Goal: Task Accomplishment & Management: Use online tool/utility

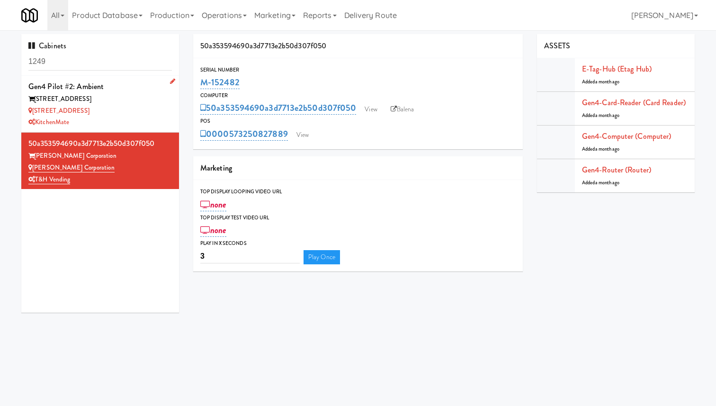
click at [125, 114] on div "315 Front St - Pantry" at bounding box center [99, 111] width 143 height 12
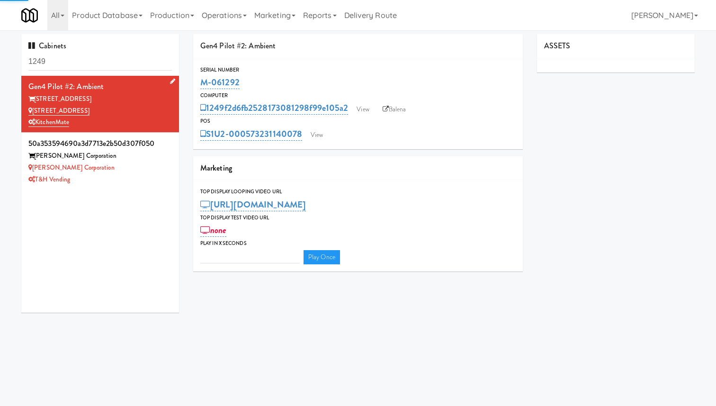
type input "3"
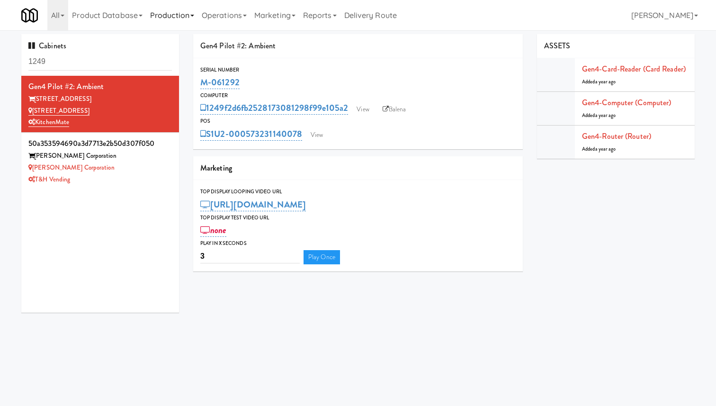
click at [176, 13] on link "Production" at bounding box center [172, 15] width 52 height 30
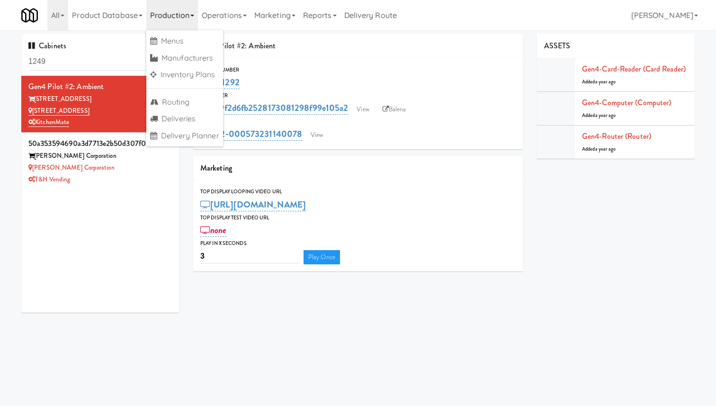
click at [176, 13] on link "Production" at bounding box center [172, 15] width 52 height 30
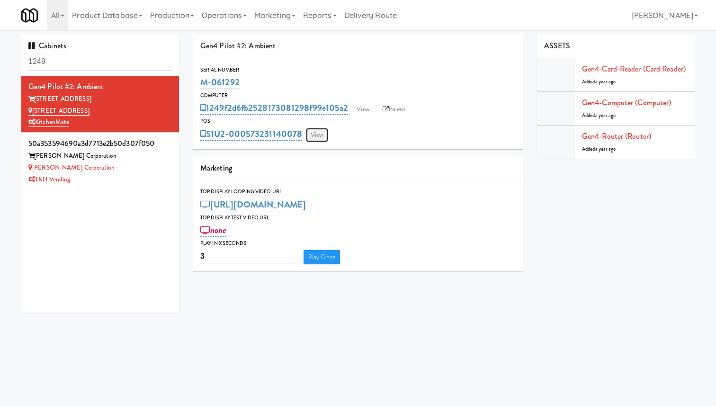
click at [318, 134] on link "View" at bounding box center [317, 135] width 22 height 14
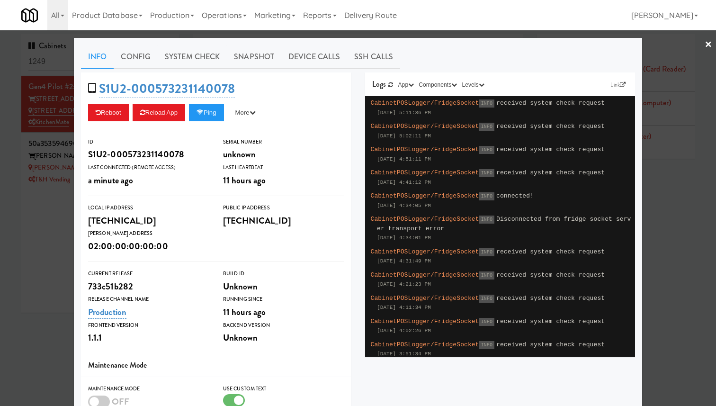
click at [64, 141] on div at bounding box center [358, 203] width 716 height 406
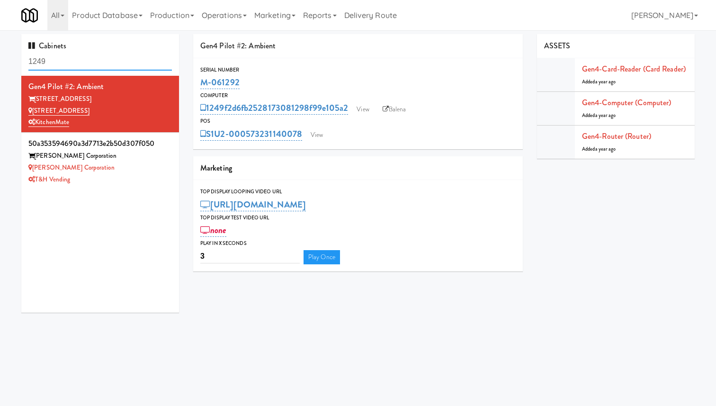
click at [73, 56] on input "1249" at bounding box center [99, 62] width 143 height 18
type input "h&h"
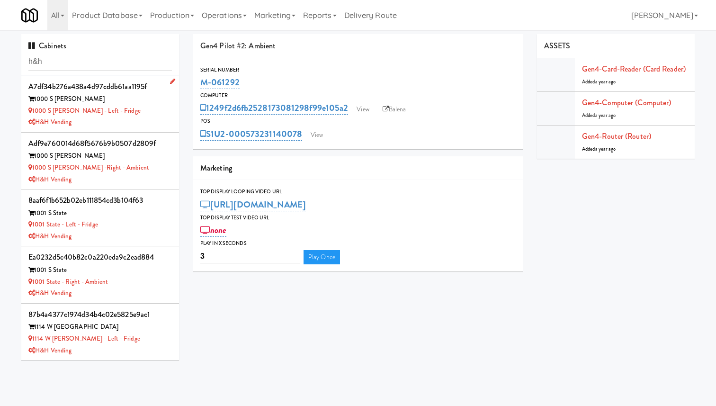
click at [152, 106] on div "1000 S Clark - Left - Fridge" at bounding box center [99, 111] width 143 height 12
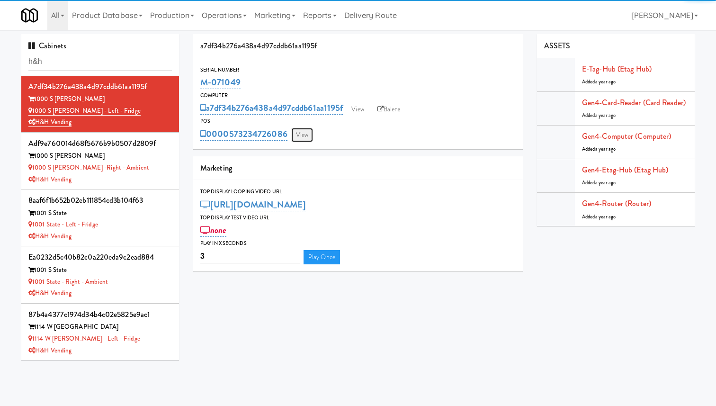
click at [299, 141] on link "View" at bounding box center [302, 135] width 22 height 14
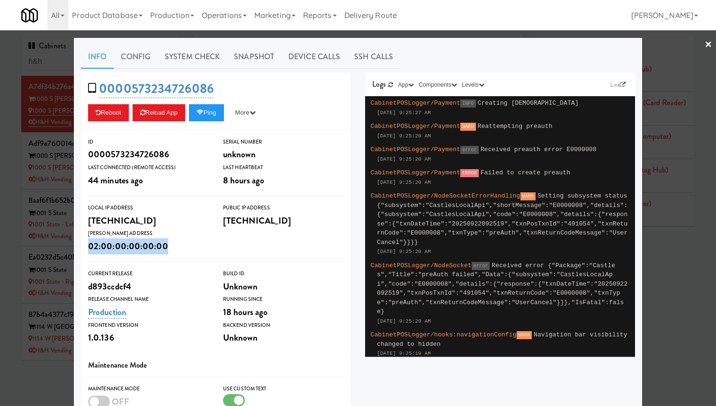
drag, startPoint x: 177, startPoint y: 248, endPoint x: 85, endPoint y: 247, distance: 92.4
click at [85, 247] on div "Wifi Mac Address 02:00:00:00:00:00" at bounding box center [148, 242] width 135 height 26
click at [259, 57] on link "Snapshot" at bounding box center [254, 57] width 54 height 24
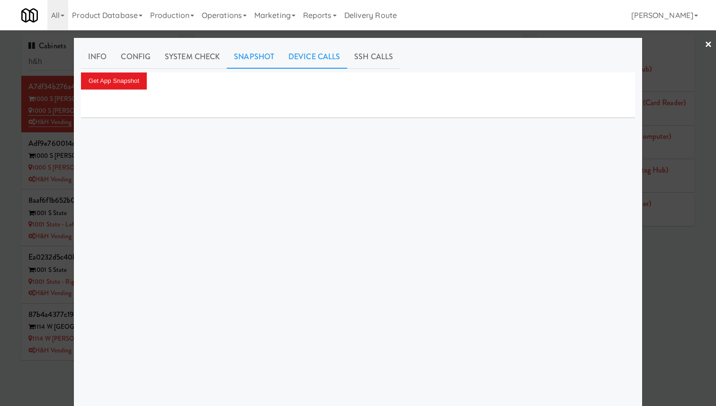
click at [329, 59] on link "Device Calls" at bounding box center [314, 57] width 66 height 24
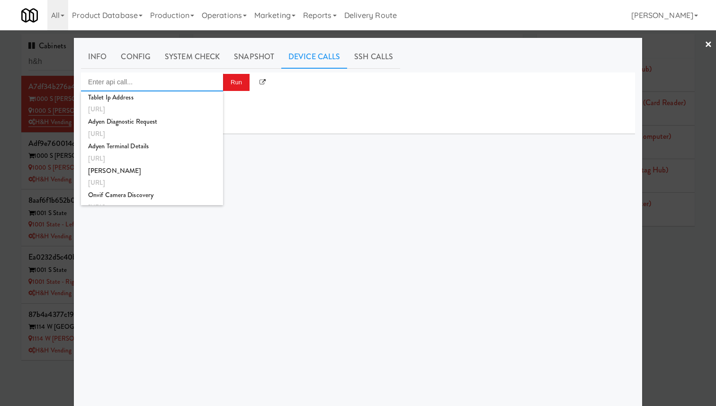
click at [171, 83] on input "Enter api call..." at bounding box center [152, 81] width 142 height 19
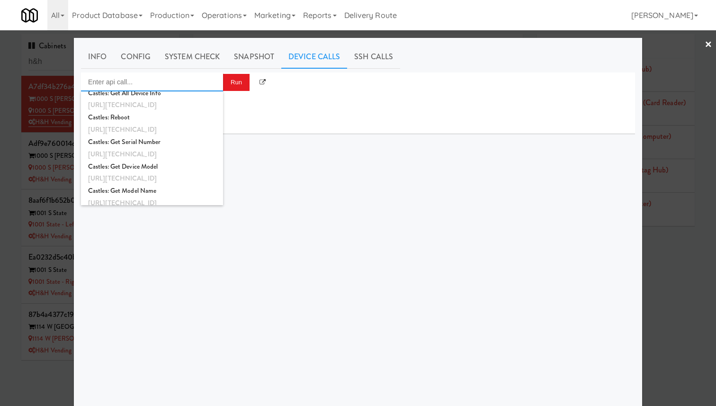
scroll to position [791, 0]
click at [186, 143] on div "Castles: Get Serial Number" at bounding box center [152, 142] width 128 height 12
type input "Castles: Get Serial Number"
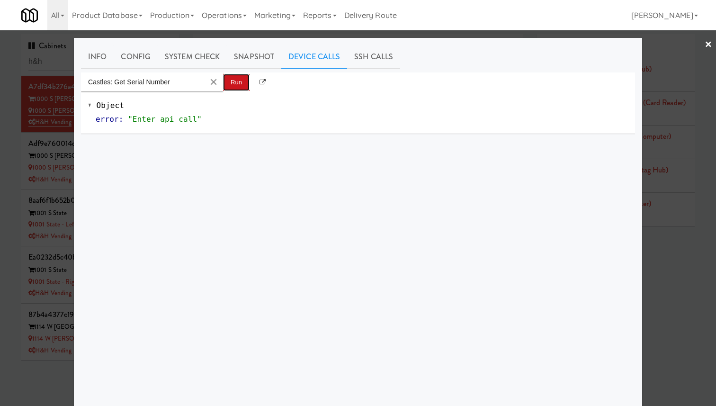
click at [231, 88] on button "Run" at bounding box center [236, 82] width 27 height 17
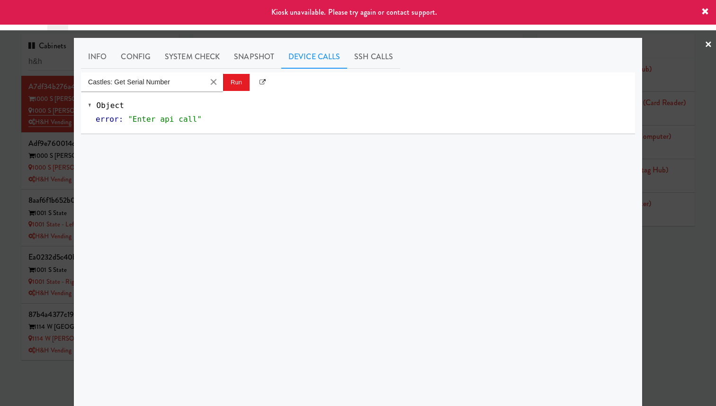
click at [59, 124] on div at bounding box center [358, 203] width 716 height 406
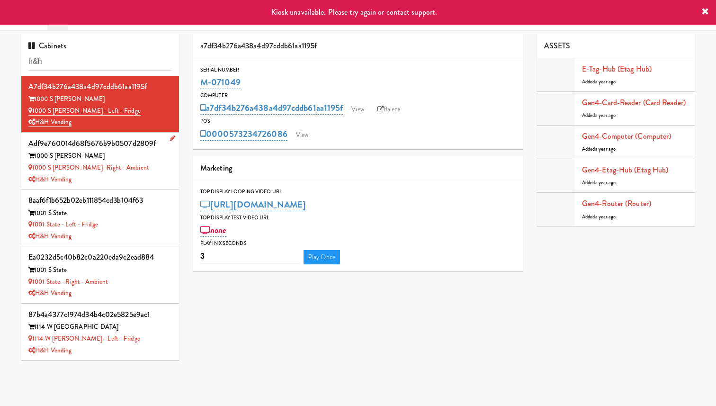
click at [152, 162] on div "1000 S Clark -Right - Ambient" at bounding box center [99, 168] width 143 height 12
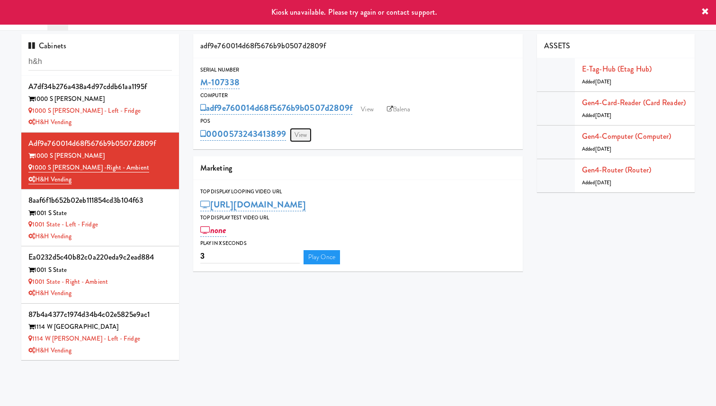
click at [311, 130] on link "View" at bounding box center [301, 135] width 22 height 14
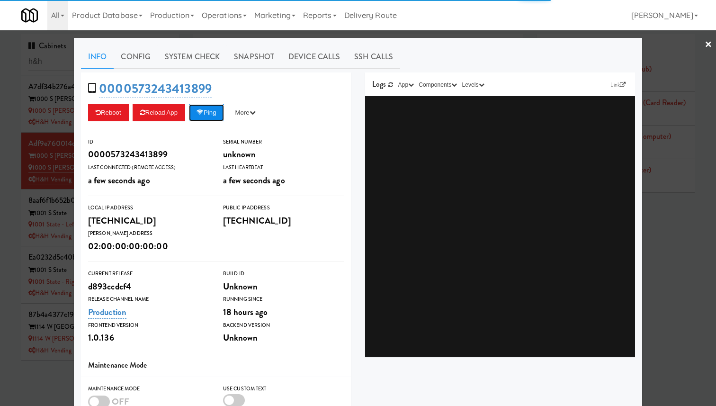
click at [216, 111] on button "Ping" at bounding box center [206, 112] width 35 height 17
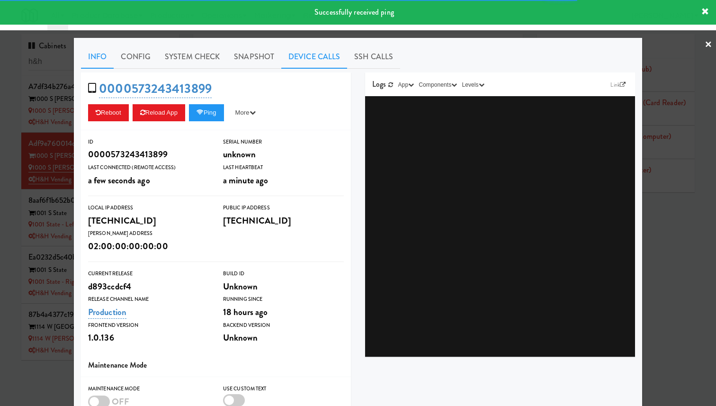
click at [331, 55] on link "Device Calls" at bounding box center [314, 57] width 66 height 24
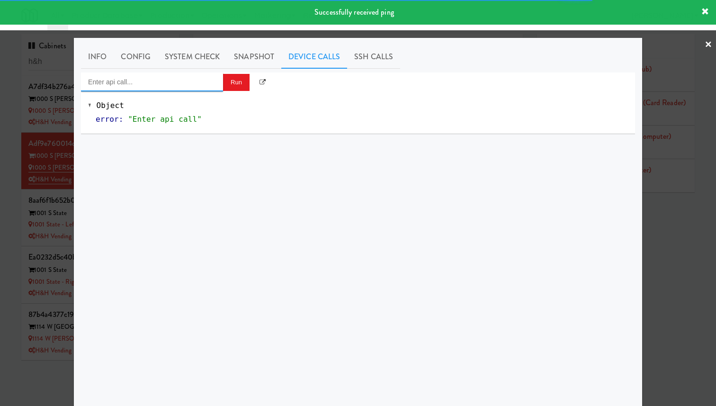
click at [179, 83] on input "Enter api call..." at bounding box center [152, 81] width 142 height 19
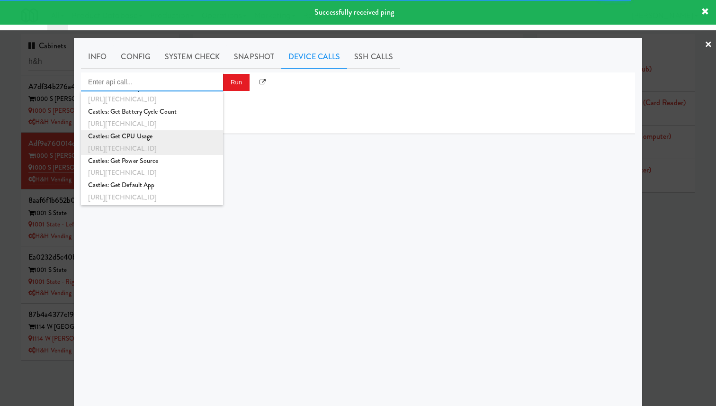
click at [185, 141] on div "Castles: Get CPU Usage" at bounding box center [152, 136] width 128 height 12
type input "Castles: Get CPU Usage"
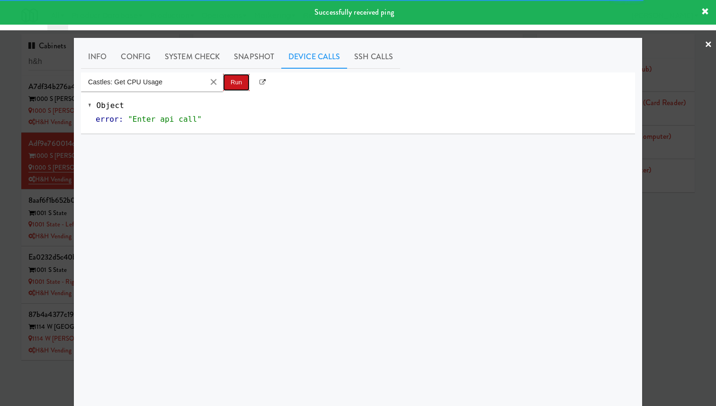
click at [236, 87] on button "Run" at bounding box center [236, 82] width 27 height 17
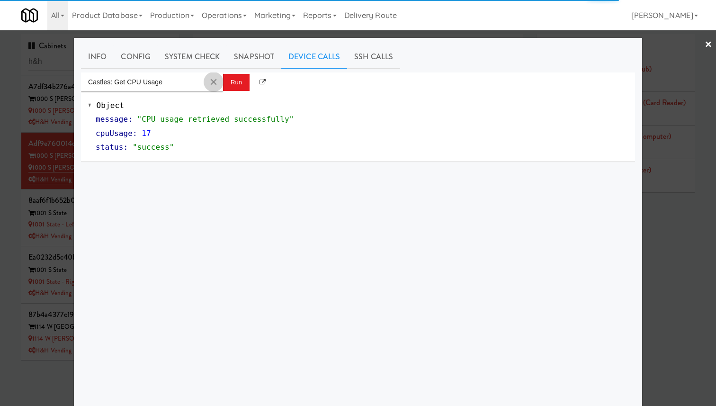
click at [213, 82] on button "Clear Input" at bounding box center [213, 82] width 14 height 14
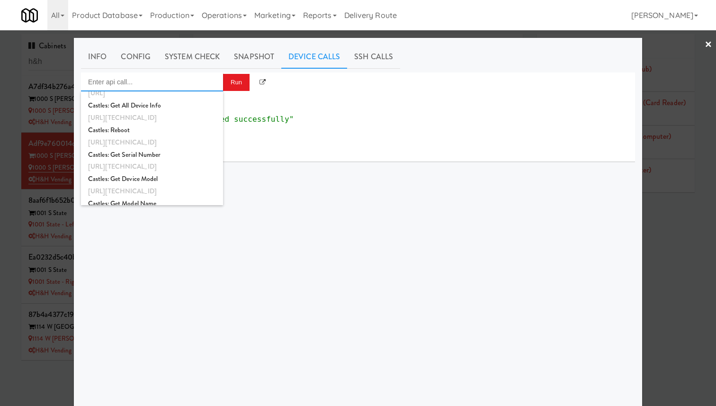
scroll to position [786, 0]
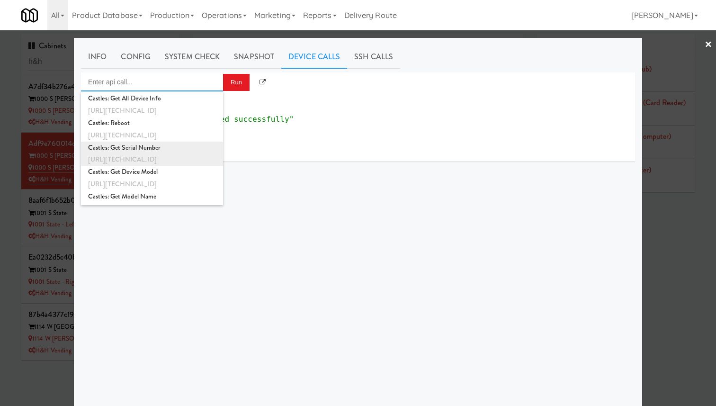
click at [199, 143] on div "Castles: Get Serial Number" at bounding box center [152, 148] width 128 height 12
type input "Castles: Get Serial Number"
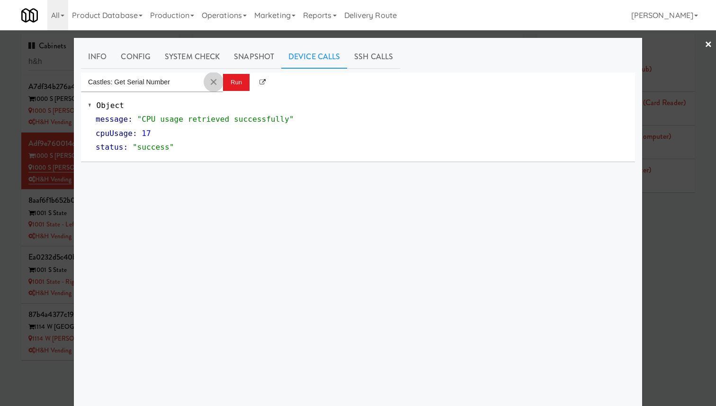
click at [220, 80] on button "Clear Input" at bounding box center [213, 82] width 14 height 14
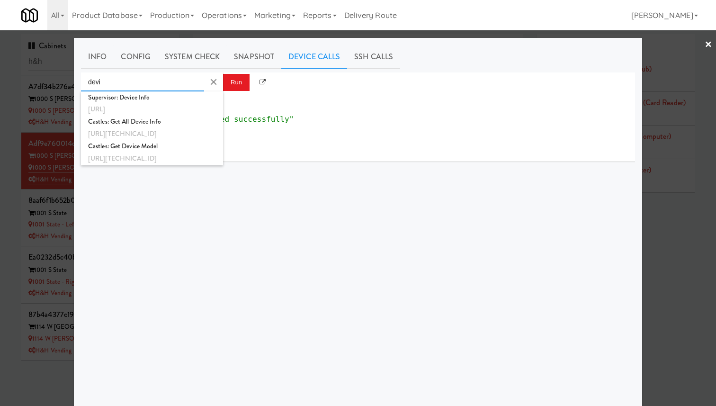
scroll to position [0, 0]
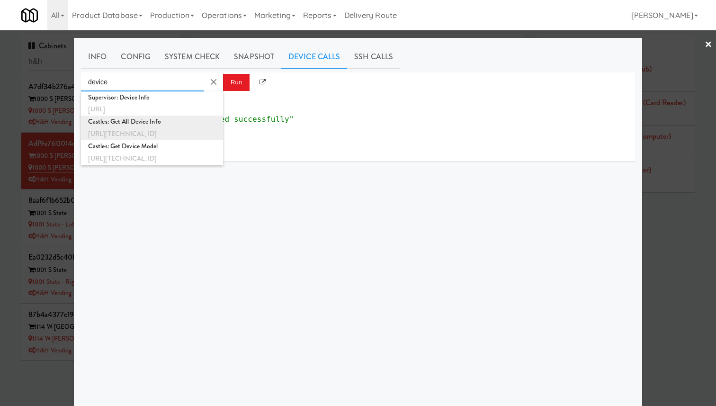
click at [207, 125] on div "Castles: Get All Device Info" at bounding box center [152, 122] width 128 height 12
type input "Castles: Get All Device Info"
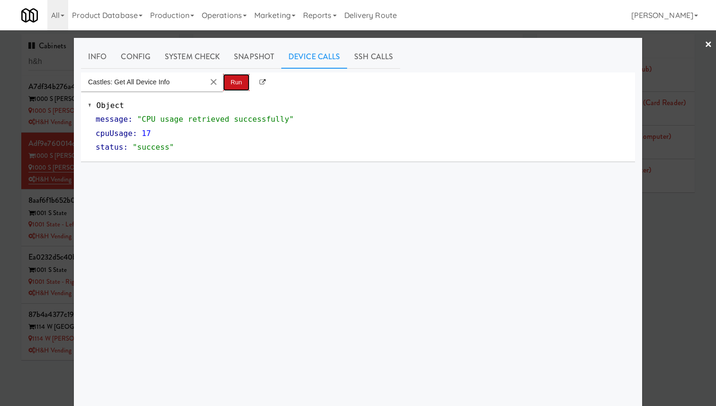
click at [243, 77] on button "Run" at bounding box center [236, 82] width 27 height 17
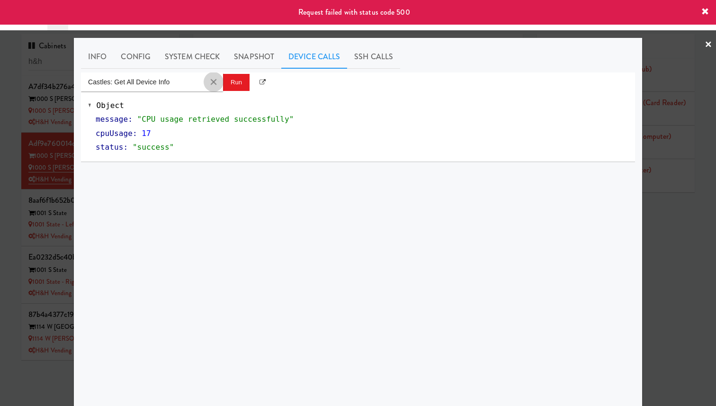
click at [214, 83] on button "Clear Input" at bounding box center [213, 82] width 14 height 14
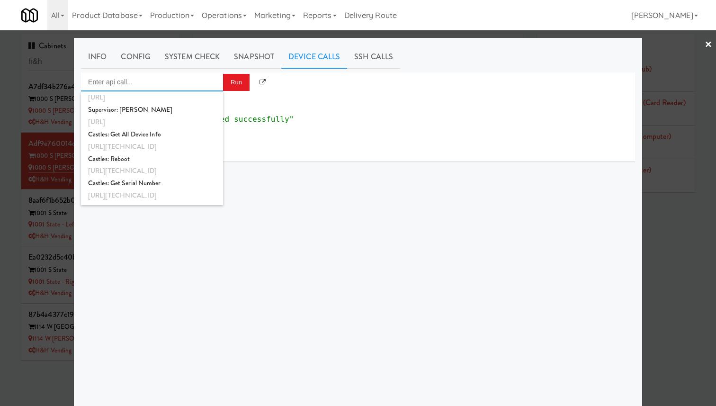
scroll to position [749, 0]
click at [192, 186] on div "Castles: Get Serial Number" at bounding box center [152, 185] width 128 height 12
type input "Castles: Get Serial Number"
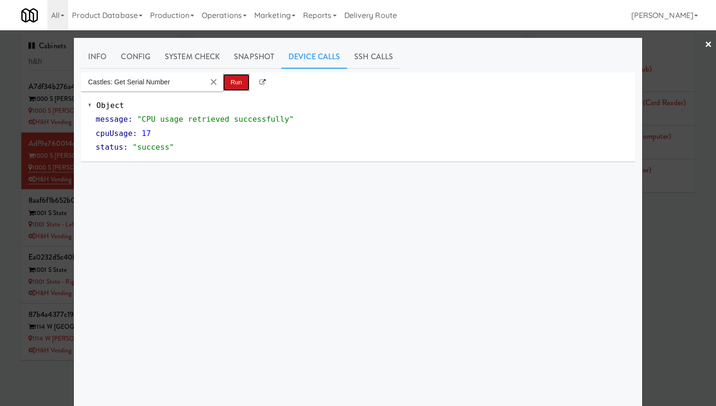
click at [228, 86] on button "Run" at bounding box center [236, 82] width 27 height 17
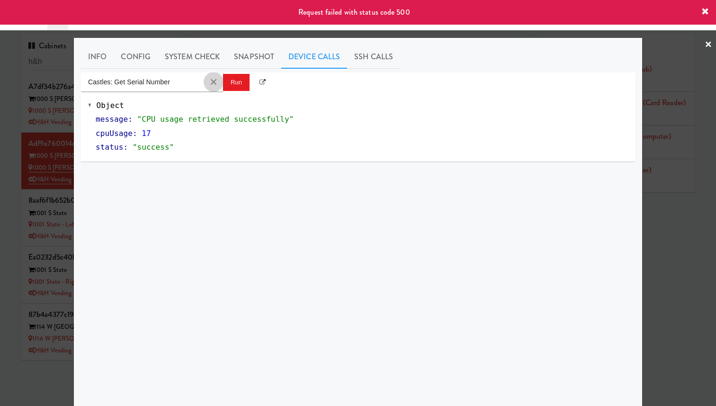
click at [213, 82] on button "Clear Input" at bounding box center [213, 82] width 14 height 14
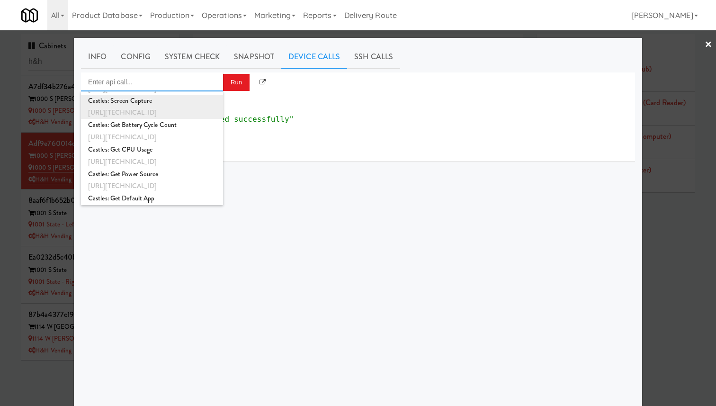
scroll to position [921, 0]
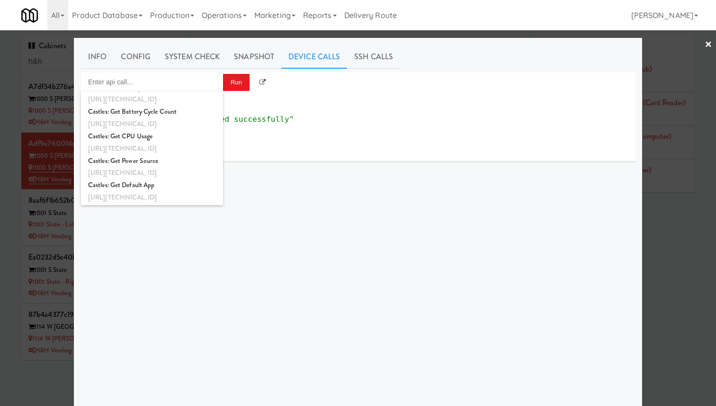
click at [36, 180] on div at bounding box center [358, 203] width 716 height 406
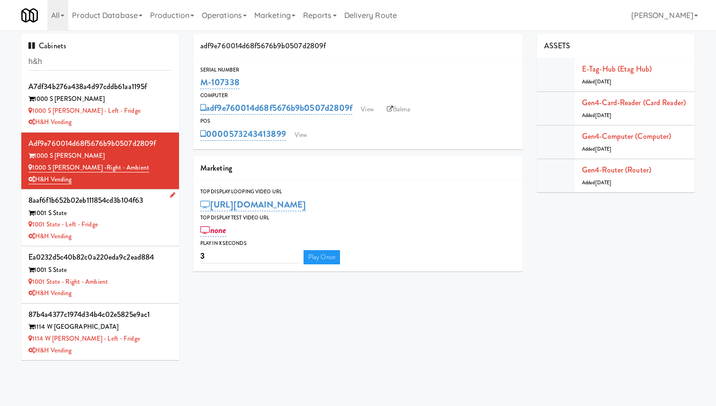
click at [139, 208] on div "1001 S State" at bounding box center [99, 213] width 143 height 12
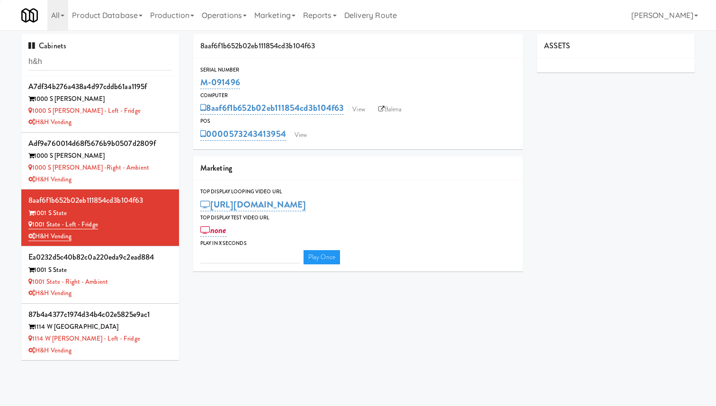
type input "3"
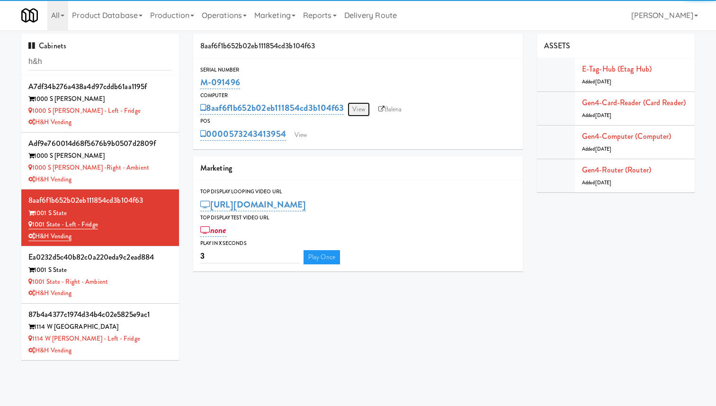
click at [361, 108] on link "View" at bounding box center [359, 109] width 22 height 14
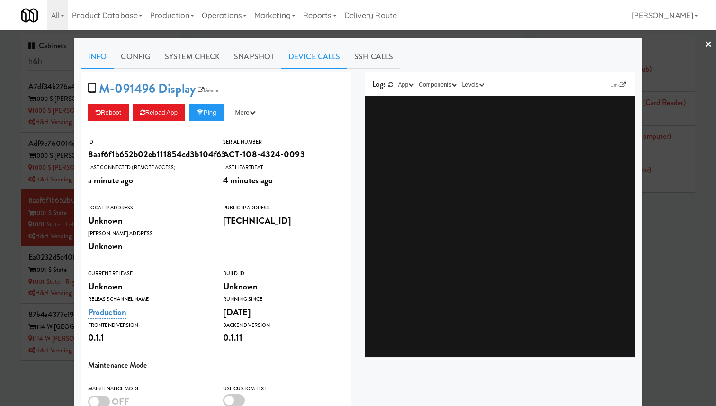
click at [328, 60] on link "Device Calls" at bounding box center [314, 57] width 66 height 24
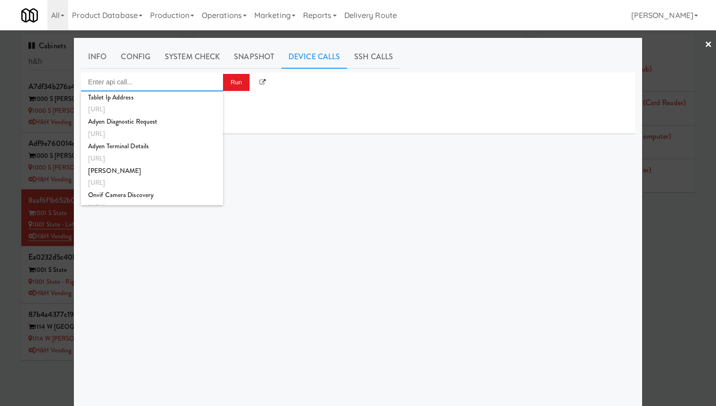
click at [186, 77] on input "Enter api call..." at bounding box center [152, 81] width 142 height 19
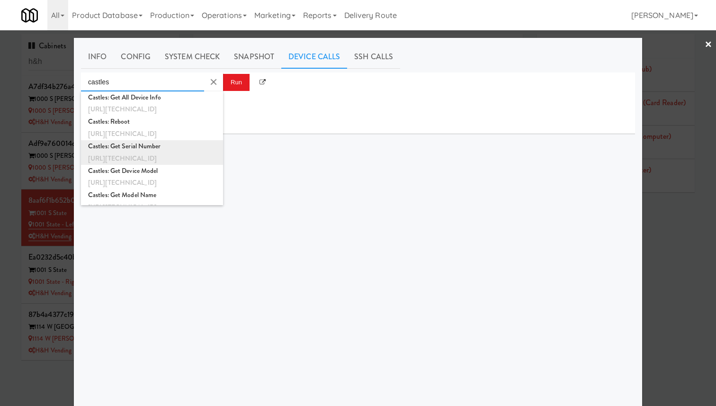
click at [193, 152] on div "http://192.168.11.4:3000/castles-sdk/get-serial-number" at bounding box center [152, 158] width 128 height 12
type input "Castles: Get Serial Number"
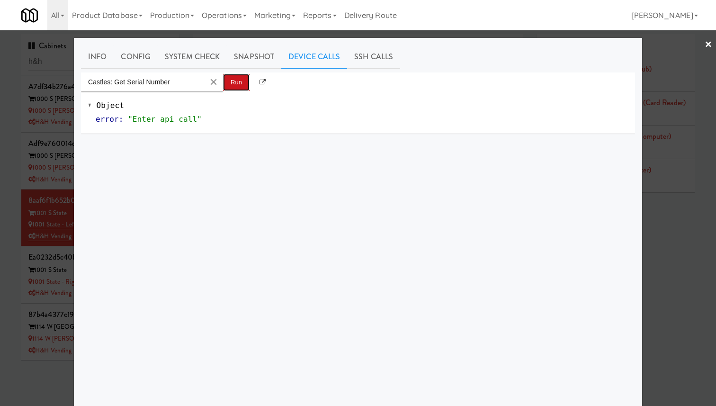
click at [230, 78] on button "Run" at bounding box center [236, 82] width 27 height 17
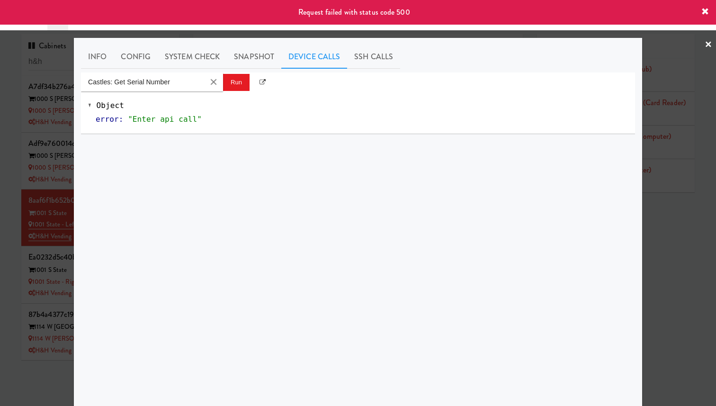
click at [60, 158] on div at bounding box center [358, 203] width 716 height 406
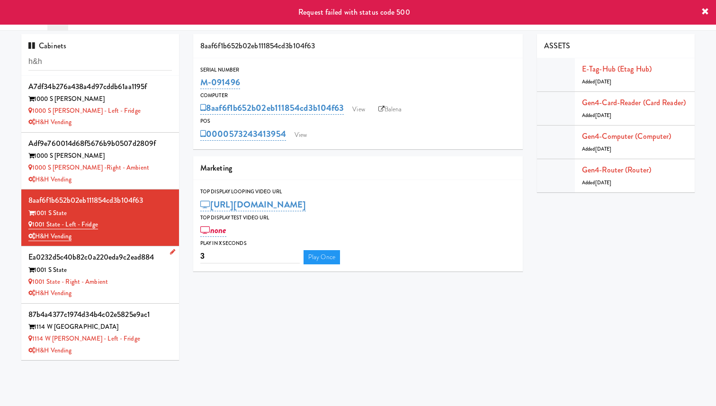
click at [140, 278] on div "1001 State - Right - Ambient" at bounding box center [99, 282] width 143 height 12
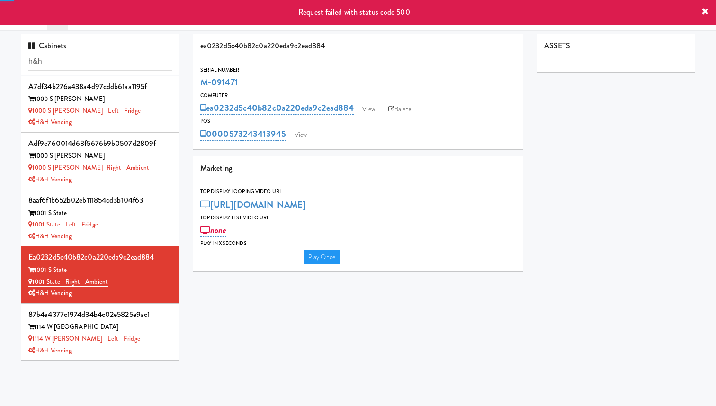
type input "3"
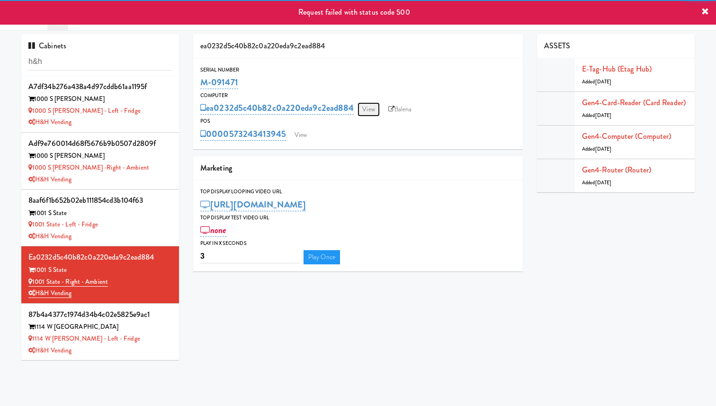
click at [374, 111] on link "View" at bounding box center [369, 109] width 22 height 14
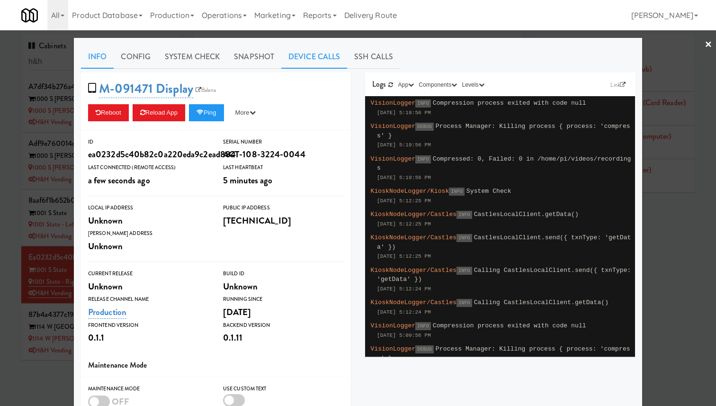
click at [330, 61] on link "Device Calls" at bounding box center [314, 57] width 66 height 24
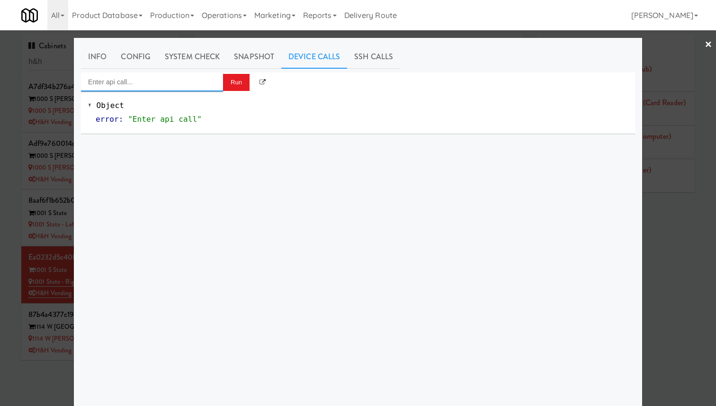
click at [187, 83] on input "Enter api call..." at bounding box center [152, 81] width 142 height 19
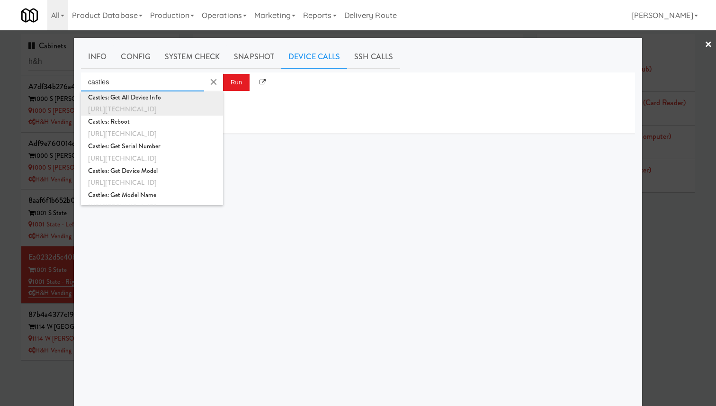
click at [190, 95] on div "Castles: Get All Device Info" at bounding box center [152, 97] width 128 height 12
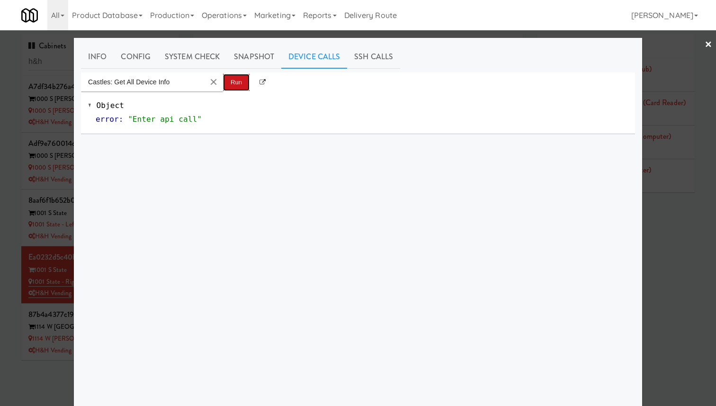
click at [235, 81] on button "Run" at bounding box center [236, 82] width 27 height 17
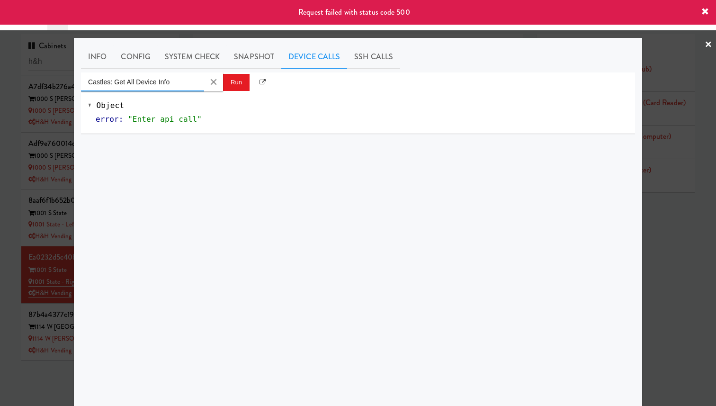
click at [175, 86] on input "Castles: Get All Device Info" at bounding box center [142, 81] width 123 height 19
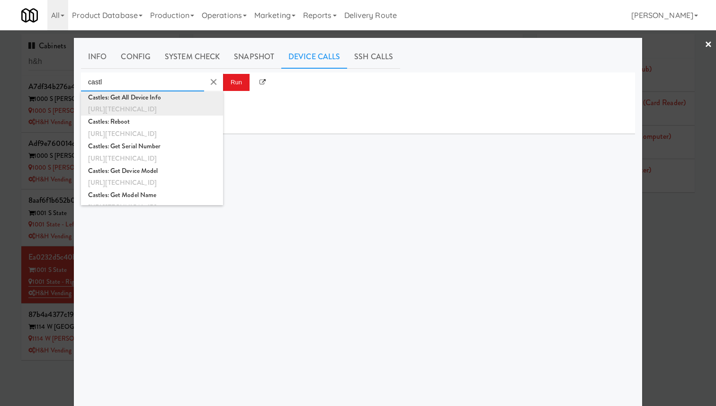
scroll to position [133, 0]
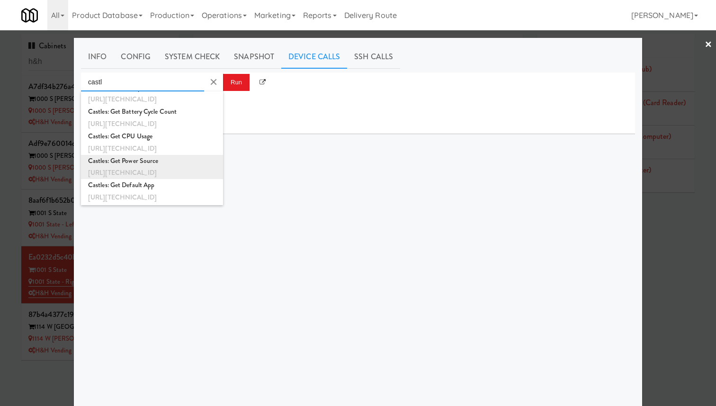
click at [194, 163] on div "Castles: Get Power Source" at bounding box center [152, 161] width 128 height 12
type input "Castles: Get Power Source"
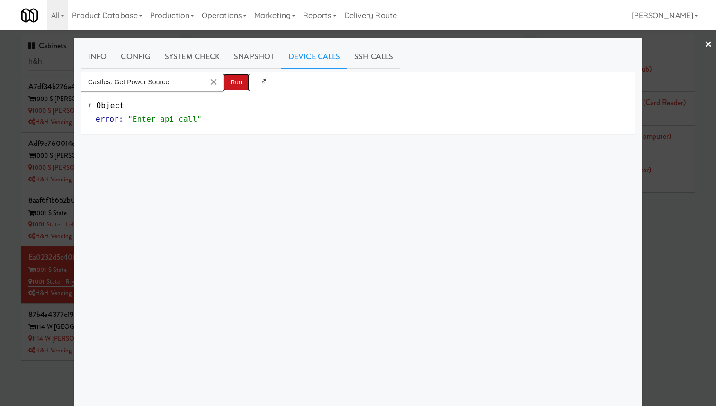
click at [231, 83] on button "Run" at bounding box center [236, 82] width 27 height 17
click at [213, 79] on button "Clear Input" at bounding box center [213, 82] width 14 height 14
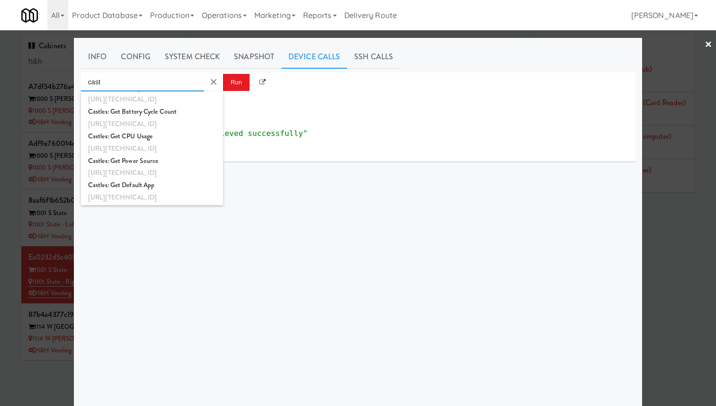
type input "cast"
click at [258, 151] on div "status : "success"" at bounding box center [362, 147] width 532 height 14
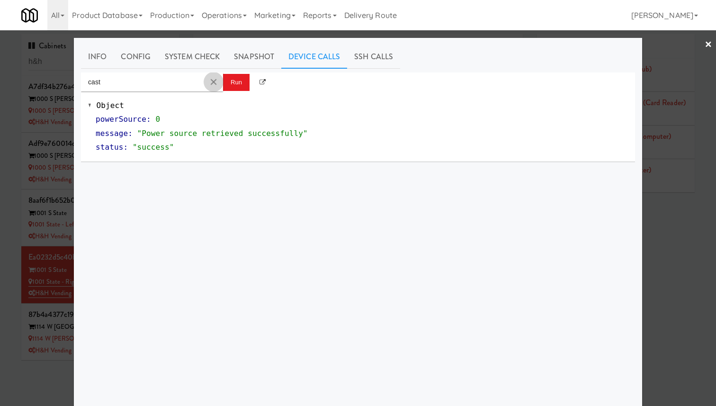
click at [210, 79] on button "Clear Input" at bounding box center [213, 82] width 14 height 14
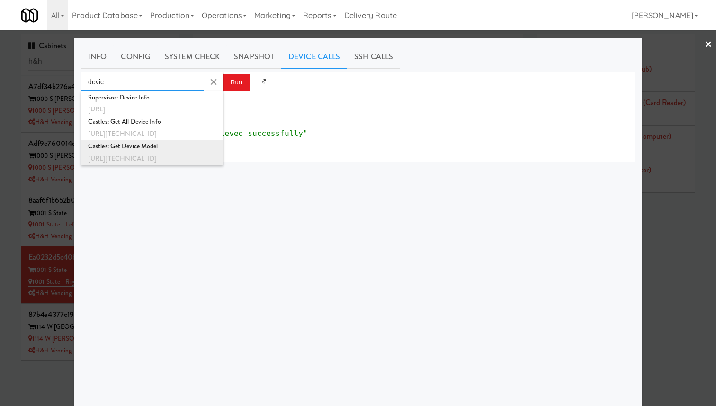
click at [192, 149] on div "Castles: Get Device Model" at bounding box center [152, 146] width 128 height 12
type input "Castles: Get Device Model"
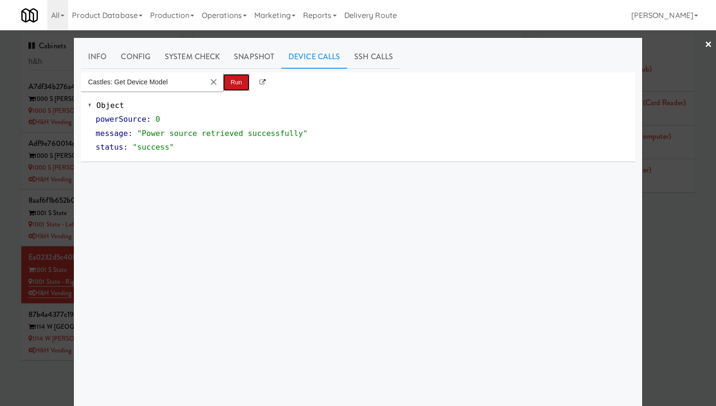
click at [237, 83] on button "Run" at bounding box center [236, 82] width 27 height 17
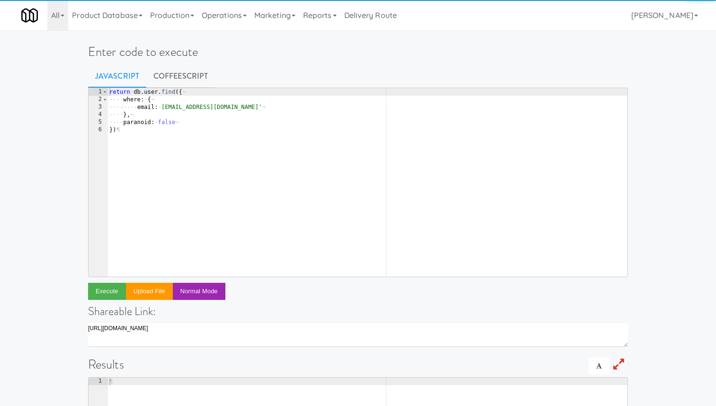
click at [205, 144] on div "return · db . user . find ({ ¬ ···· where : · { ¬ ···· ···· email : · 'arwid+t1…" at bounding box center [368, 190] width 520 height 204
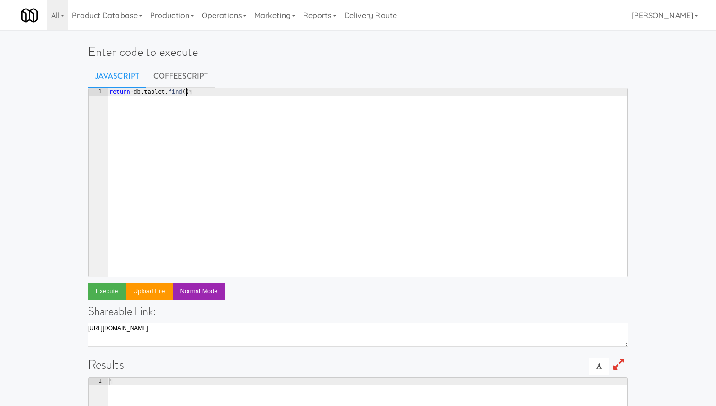
type textarea "return db.tablet.find({"
type textarea "where: {"
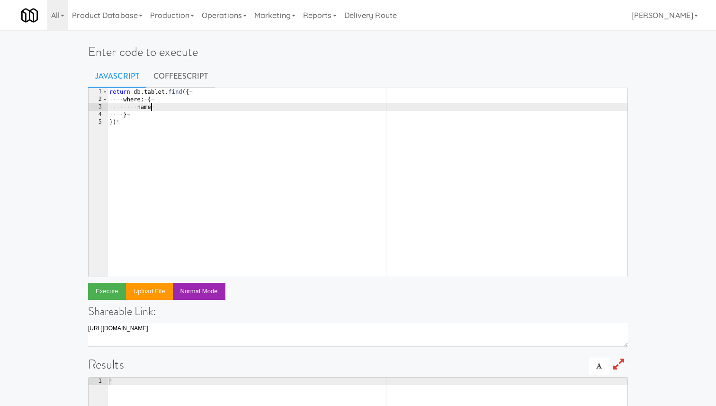
scroll to position [0, 3]
type textarea "n"
paste textarea "1173"
type textarea "id: 1173"
click at [109, 295] on button "Execute" at bounding box center [107, 291] width 38 height 17
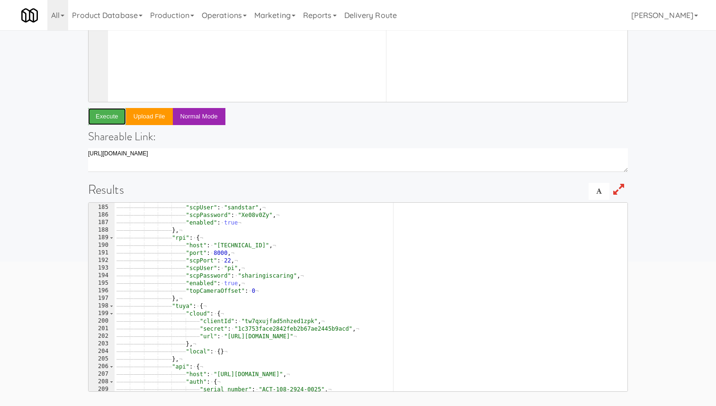
scroll to position [1653, 0]
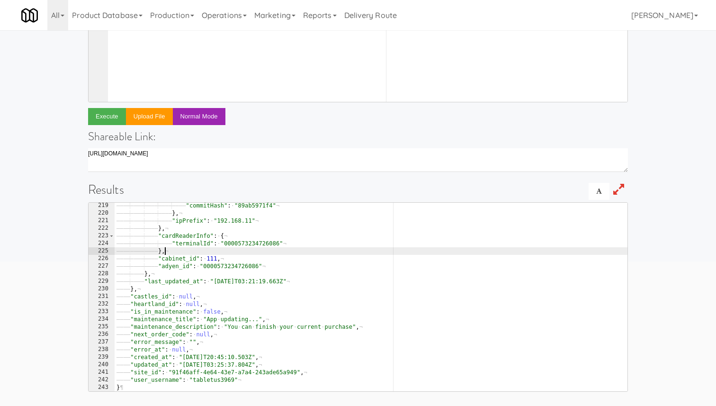
click at [426, 254] on div "———— ———— ———— ———— ———— "commitHash" : · "89ab5971f4" ¬ ———— ———— ———— ———— } …" at bounding box center [433, 304] width 636 height 204
type textarea ""user_username": "tabletus3969" }"
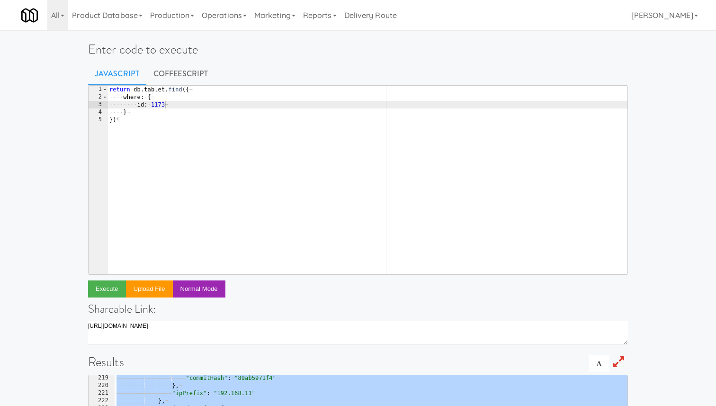
scroll to position [0, 0]
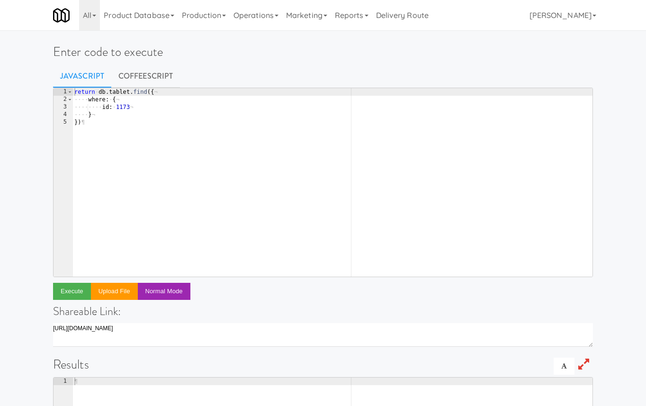
click at [258, 113] on div "return · db . tablet . find ({ ¬ ···· where : · { ¬ ···· ···· id : · 1173 ¬ ···…" at bounding box center [332, 190] width 520 height 204
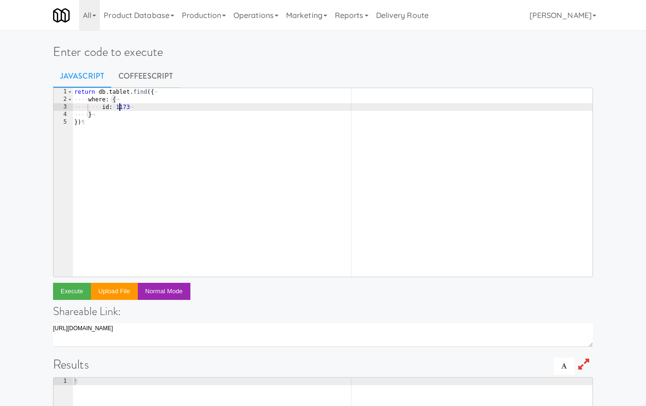
click at [119, 110] on div "return · db . tablet . find ({ ¬ ···· where : · { ¬ ···· ···· id : · 1173 ¬ ···…" at bounding box center [332, 190] width 520 height 204
paste textarea "3450"
click at [88, 91] on div "return · db . tablet . find ({ ¬ ···· where : · { ¬ ···· ···· id : · 3450 ¬ ···…" at bounding box center [332, 190] width 520 height 204
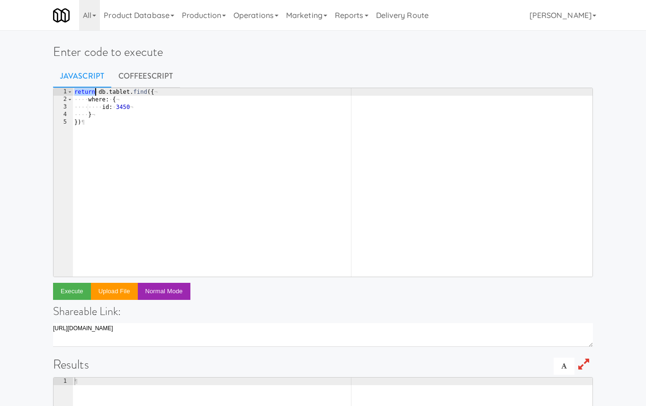
click at [88, 91] on div "return · db . tablet . find ({ ¬ ···· where : · { ¬ ···· ···· id : · 3450 ¬ ···…" at bounding box center [332, 190] width 520 height 204
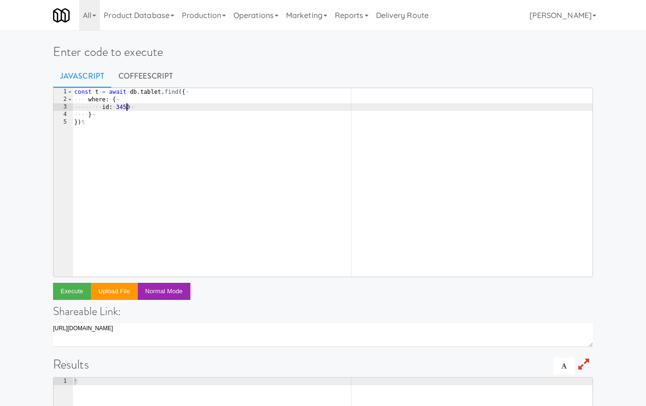
scroll to position [0, 1]
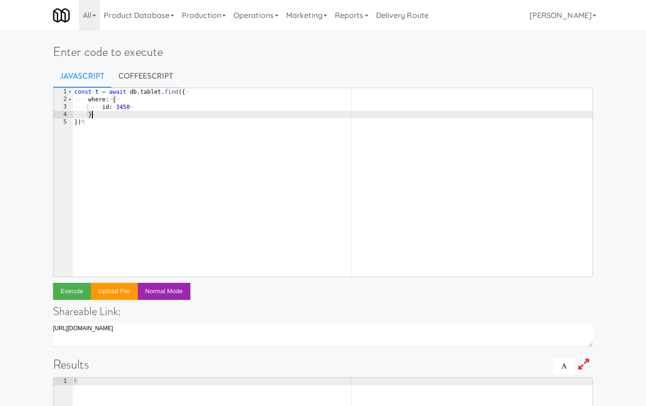
type textarea "})"
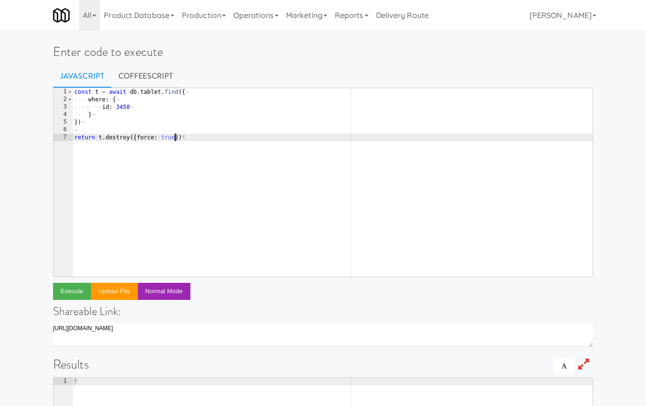
scroll to position [0, 8]
type textarea "return t.destroy({force: true})"
click at [237, 133] on div "const · t · = · await · db . tablet . find ({ ¬ ···· where : · { ¬ ···· ···· id…" at bounding box center [332, 190] width 520 height 204
click at [124, 108] on div "const · t · = · await · db . tablet . find ({ ¬ ···· where : · { ¬ ···· ···· id…" at bounding box center [332, 190] width 520 height 204
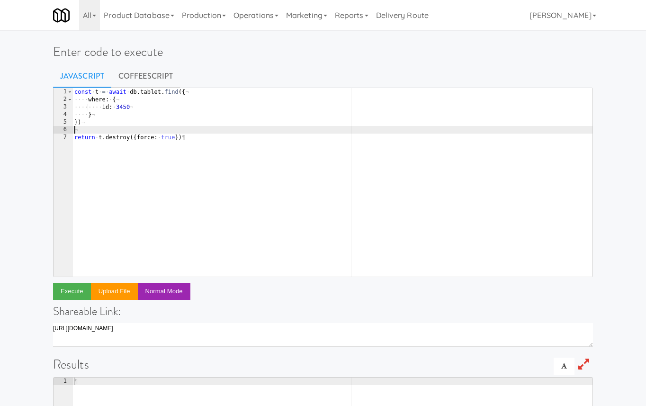
type textarea "id: 3450"
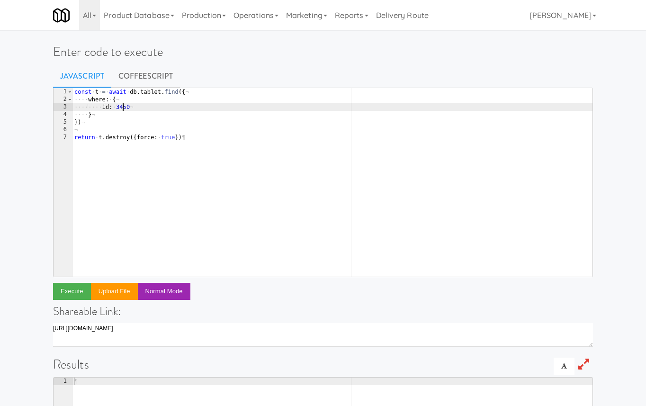
click at [124, 108] on div "const · t · = · await · db . tablet . find ({ ¬ ···· where : · { ¬ ···· ···· id…" at bounding box center [332, 190] width 520 height 204
click at [80, 294] on button "Execute" at bounding box center [72, 291] width 38 height 17
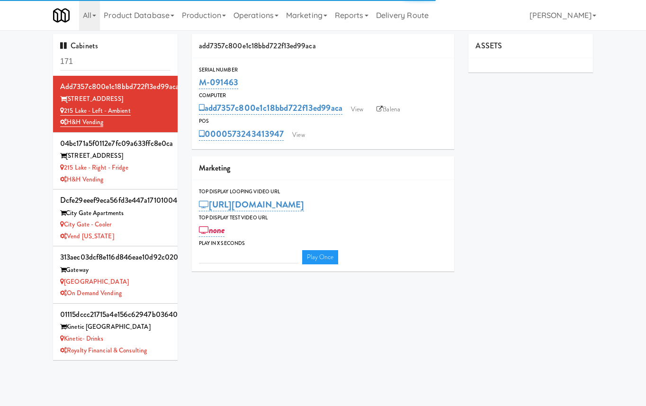
type input "3"
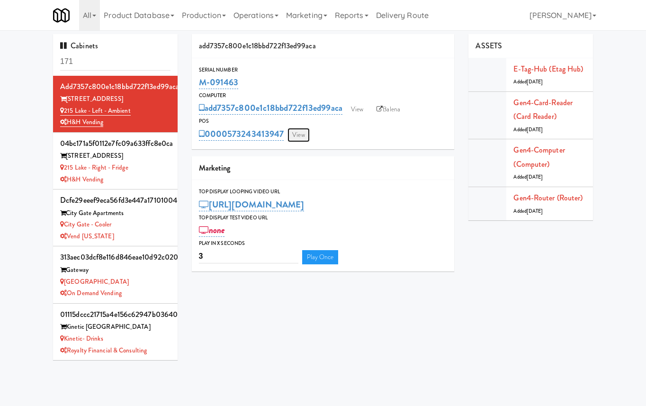
click at [292, 135] on link "View" at bounding box center [298, 135] width 22 height 14
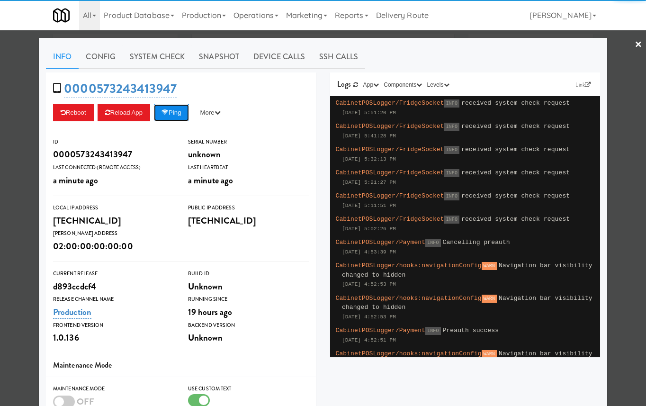
click at [182, 112] on button "Ping" at bounding box center [171, 112] width 35 height 17
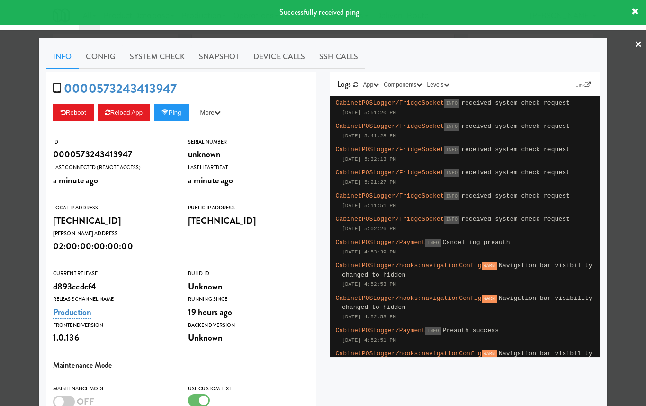
click at [14, 135] on div at bounding box center [323, 203] width 646 height 406
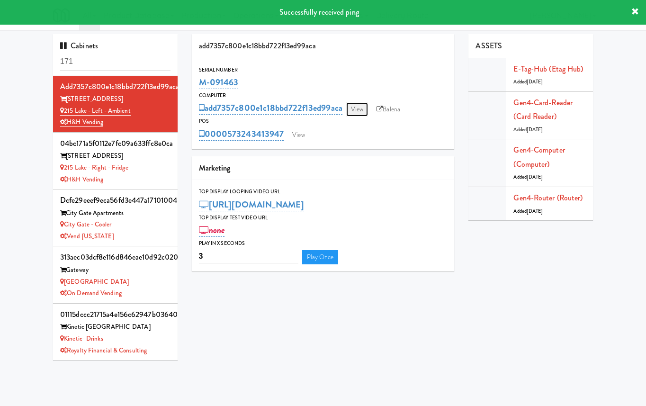
click at [359, 116] on link "View" at bounding box center [357, 109] width 22 height 14
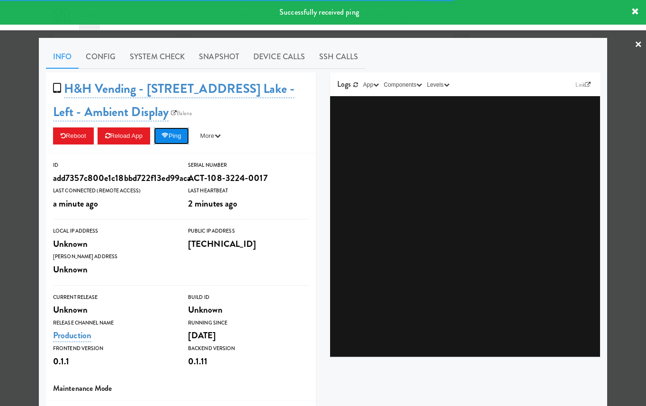
click at [184, 137] on button "Ping" at bounding box center [171, 135] width 35 height 17
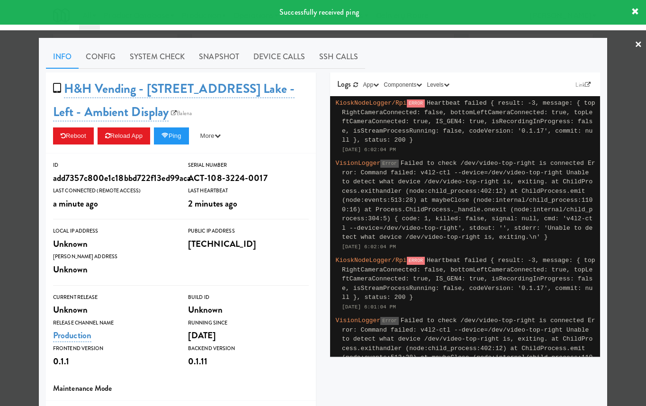
click at [24, 90] on div at bounding box center [323, 203] width 646 height 406
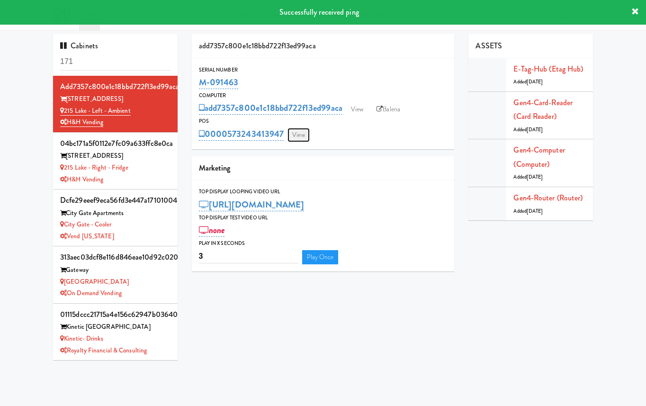
click at [300, 138] on link "View" at bounding box center [298, 135] width 22 height 14
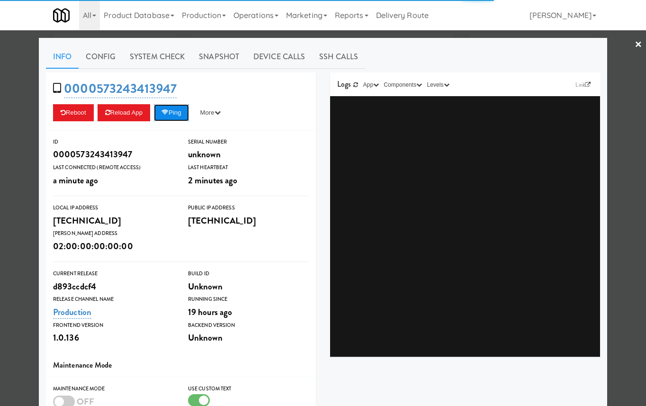
click at [186, 112] on button "Ping" at bounding box center [171, 112] width 35 height 17
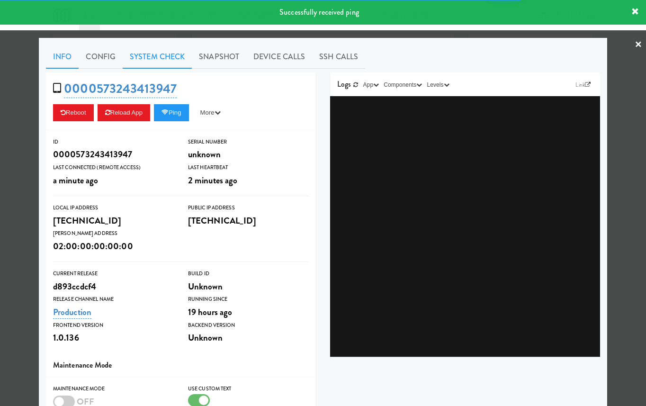
click at [183, 60] on link "System Check" at bounding box center [157, 57] width 69 height 24
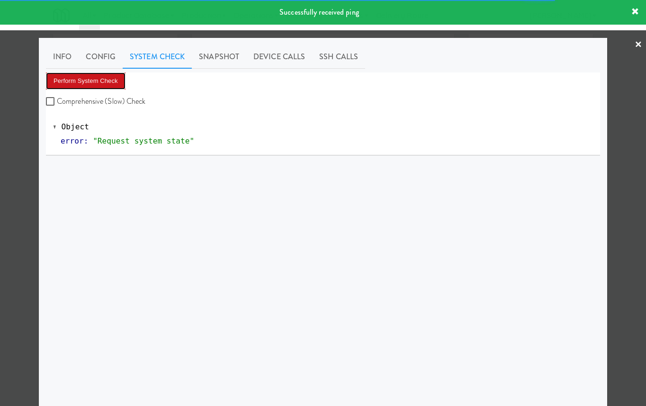
click at [81, 81] on button "Perform System Check" at bounding box center [86, 80] width 80 height 17
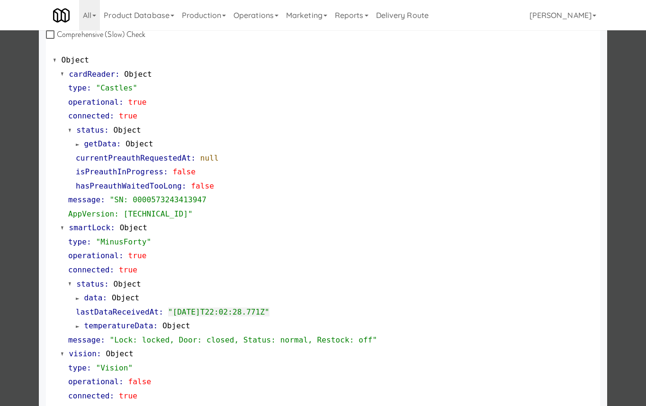
scroll to position [71, 0]
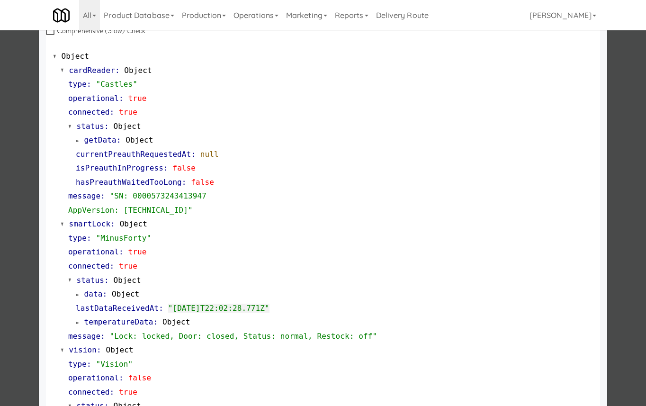
click at [101, 135] on span "getData" at bounding box center [100, 139] width 32 height 9
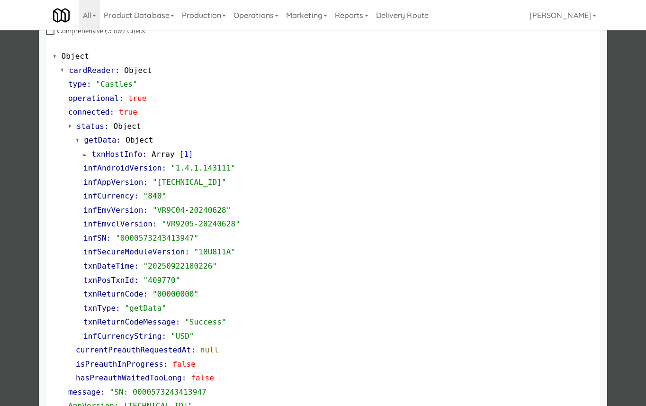
click at [101, 135] on div "getData : Object txnHostInfo : Array [ 1 ] infAndroidVersion : "1.4.1.143111" i…" at bounding box center [334, 238] width 517 height 210
click at [90, 141] on span "getData" at bounding box center [100, 139] width 32 height 9
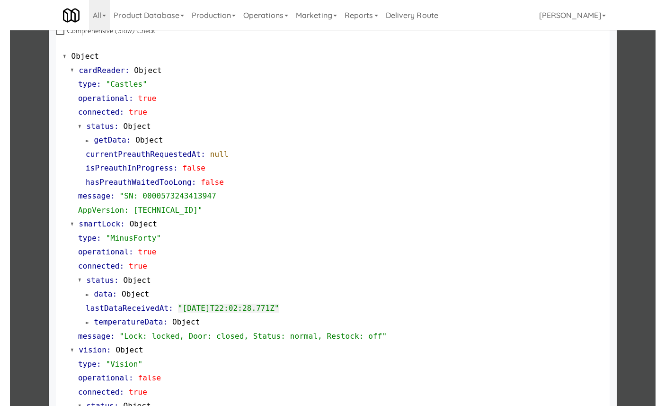
scroll to position [0, 0]
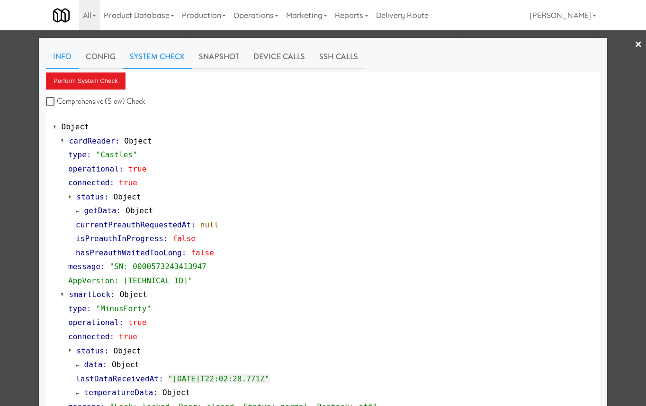
click at [60, 57] on link "Info" at bounding box center [62, 57] width 33 height 24
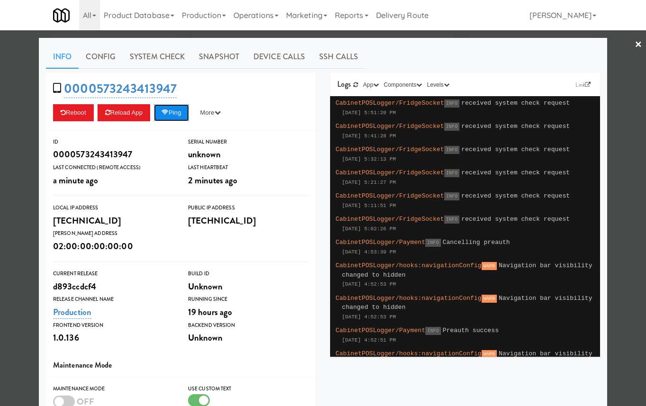
click at [168, 110] on icon at bounding box center [164, 112] width 7 height 6
click at [28, 123] on div at bounding box center [323, 203] width 646 height 406
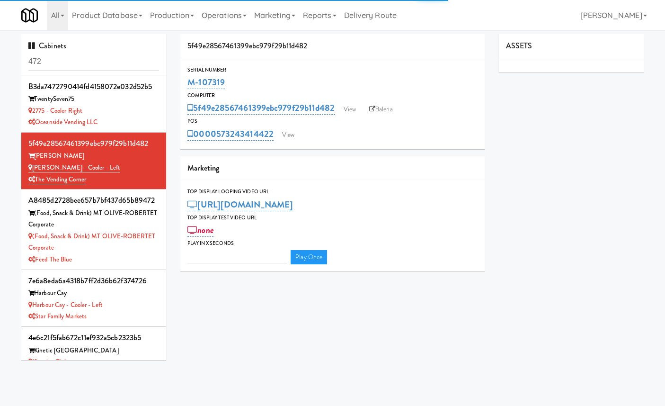
type input "3"
click at [287, 135] on link "View" at bounding box center [289, 135] width 22 height 14
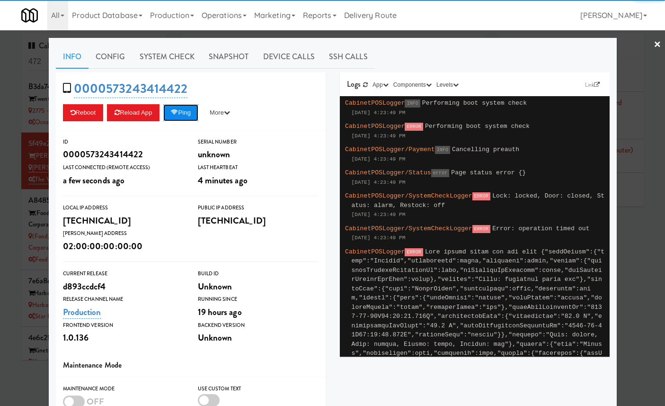
click at [197, 112] on button "Ping" at bounding box center [180, 112] width 35 height 17
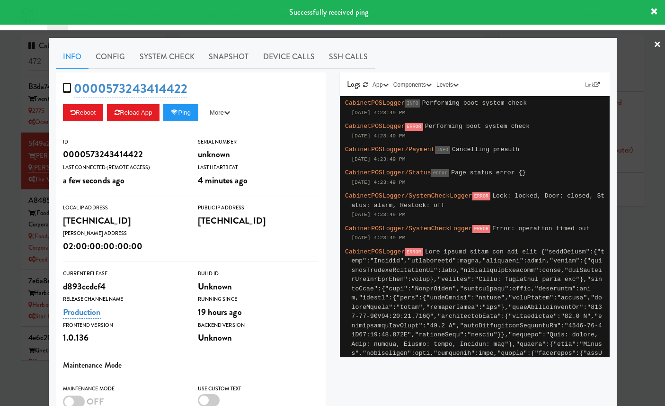
click at [25, 129] on div at bounding box center [332, 203] width 665 height 406
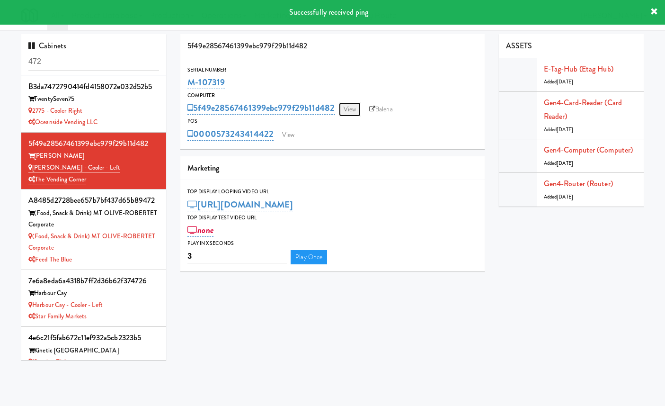
click at [349, 111] on link "View" at bounding box center [350, 109] width 22 height 14
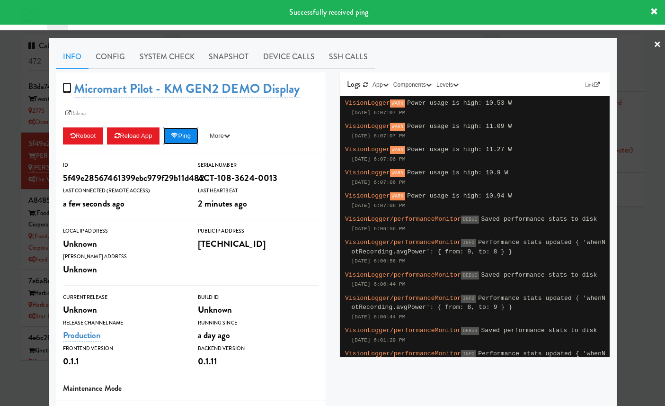
click at [178, 134] on icon at bounding box center [174, 136] width 7 height 6
click at [277, 61] on link "Device Calls" at bounding box center [289, 57] width 66 height 24
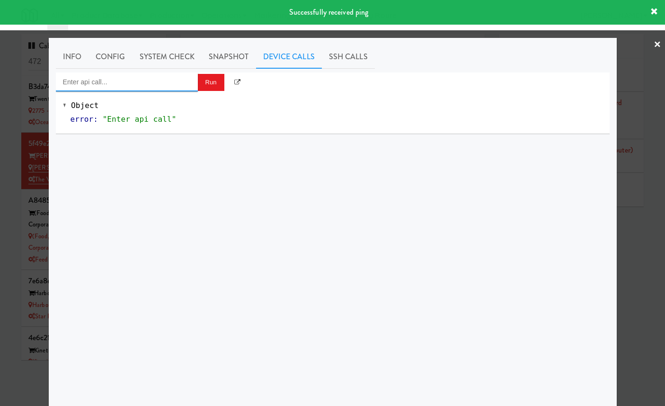
click at [160, 75] on input "Enter api call..." at bounding box center [127, 81] width 142 height 19
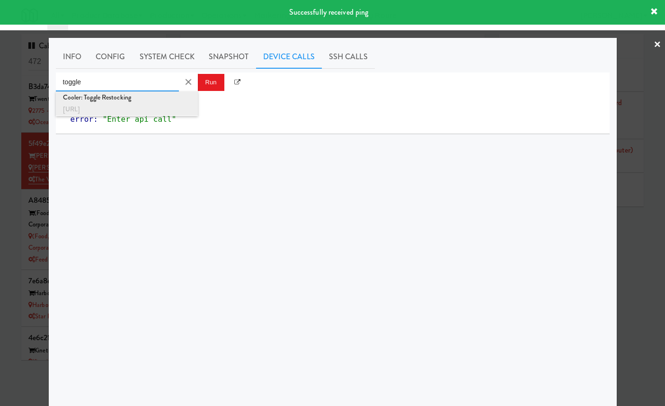
click at [160, 96] on div "Cooler: Toggle Restocking" at bounding box center [127, 97] width 128 height 12
type input "Cooler: Toggle Restocking"
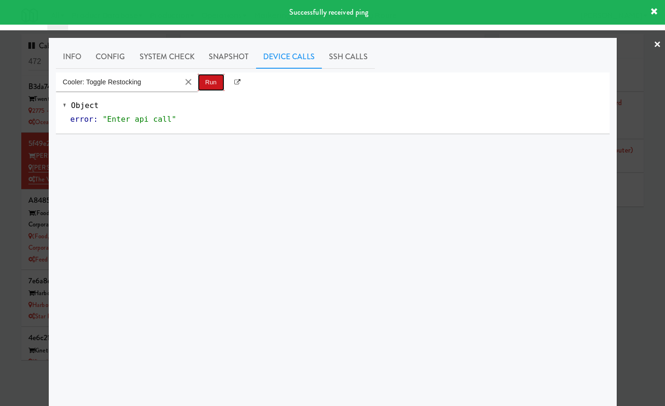
click at [205, 82] on button "Run" at bounding box center [211, 82] width 27 height 17
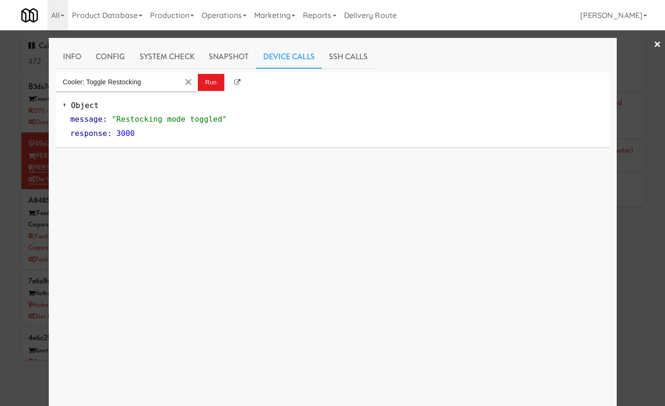
click at [634, 60] on div at bounding box center [332, 203] width 665 height 406
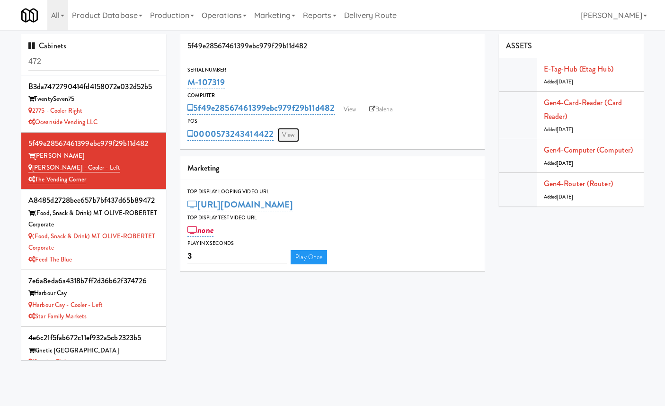
click at [287, 137] on link "View" at bounding box center [289, 135] width 22 height 14
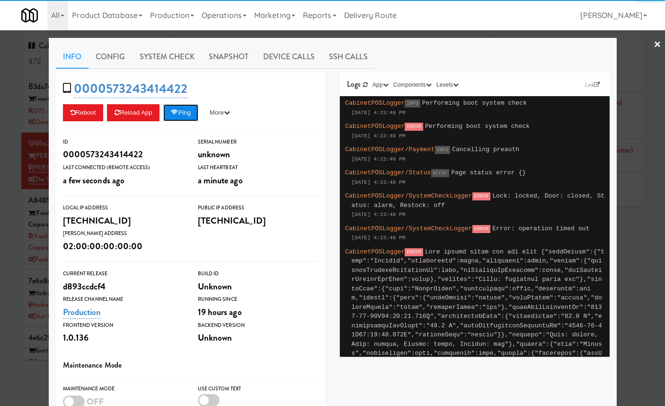
click at [187, 114] on button "Ping" at bounding box center [180, 112] width 35 height 17
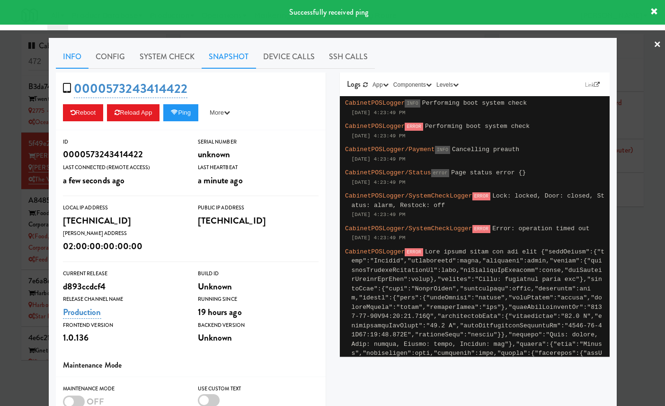
click at [225, 60] on link "Snapshot" at bounding box center [229, 57] width 54 height 24
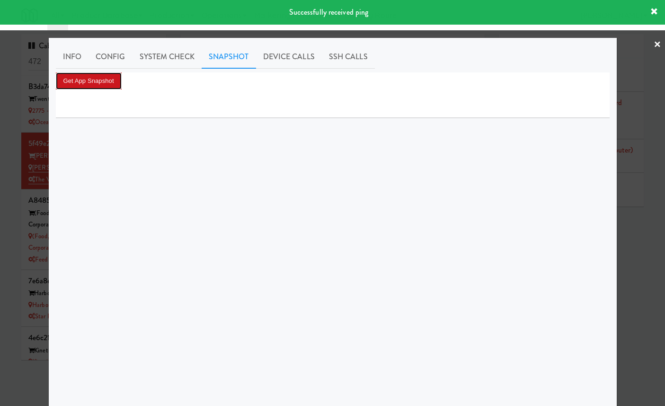
click at [97, 81] on button "Get App Snapshot" at bounding box center [89, 80] width 66 height 17
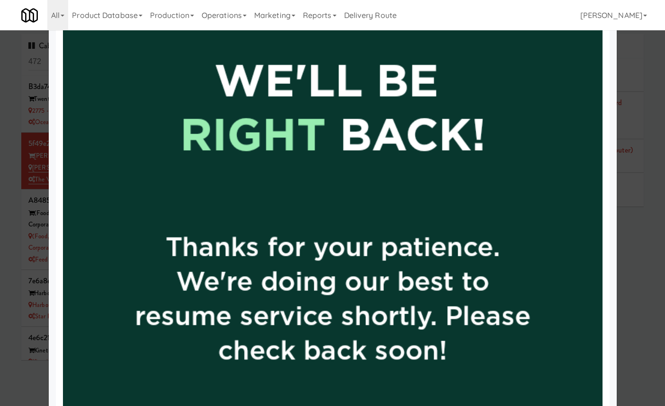
scroll to position [471, 0]
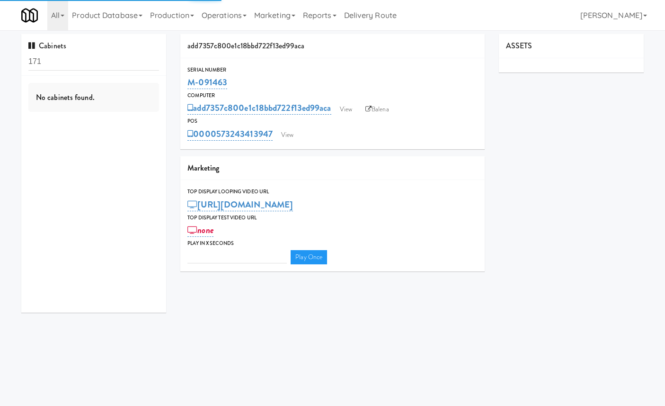
type input "3"
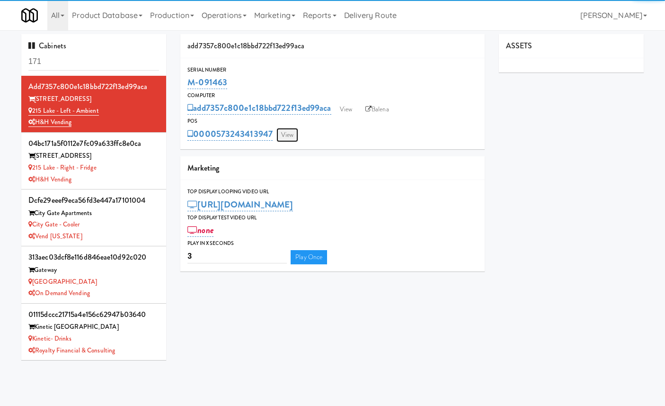
click at [293, 133] on link "View" at bounding box center [288, 135] width 22 height 14
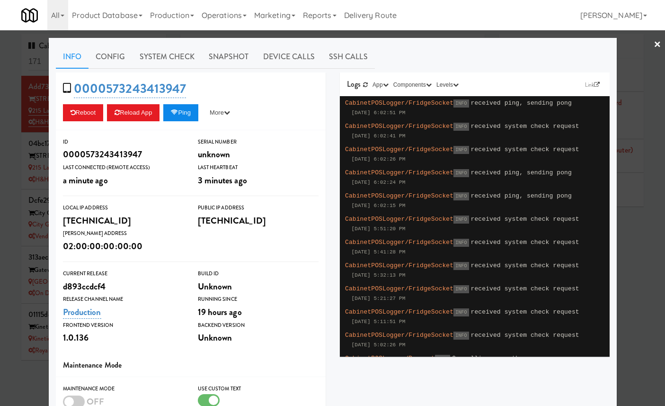
click at [190, 110] on button "Ping" at bounding box center [180, 112] width 35 height 17
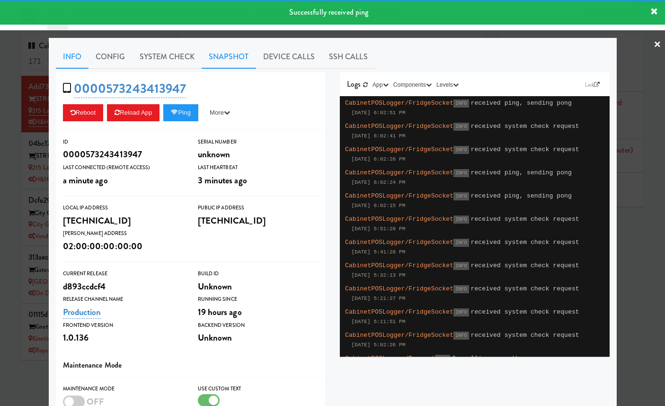
click at [228, 54] on link "Snapshot" at bounding box center [229, 57] width 54 height 24
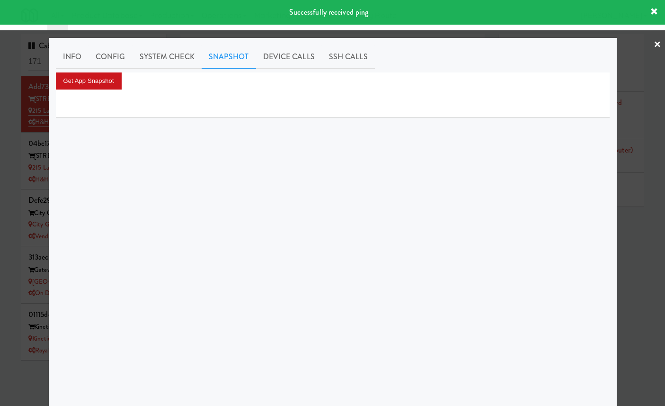
click at [102, 78] on button "Get App Snapshot" at bounding box center [89, 80] width 66 height 17
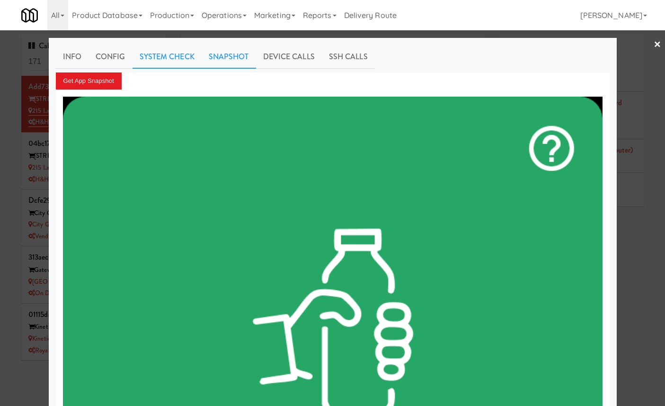
click at [155, 57] on link "System Check" at bounding box center [167, 57] width 69 height 24
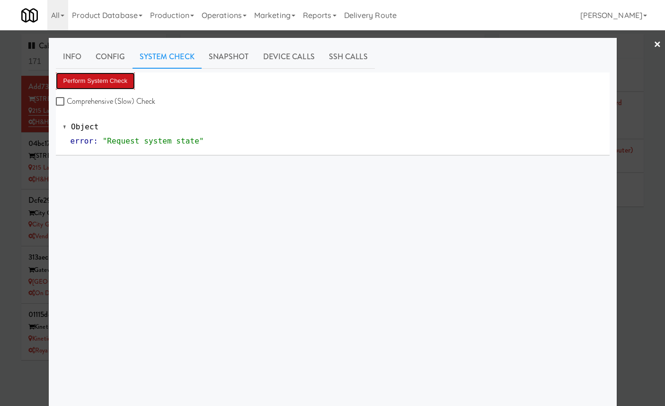
click at [94, 82] on button "Perform System Check" at bounding box center [96, 80] width 80 height 17
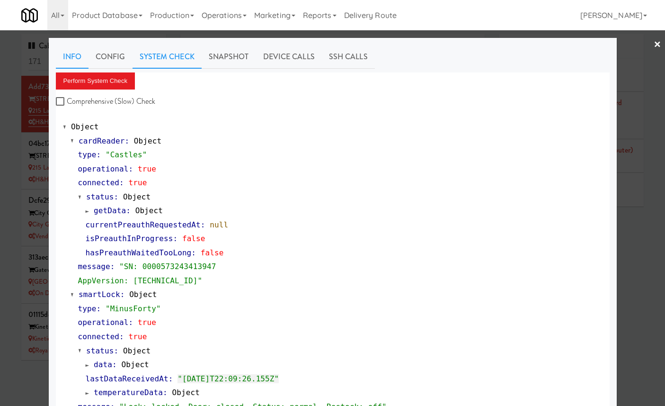
click at [75, 61] on link "Info" at bounding box center [72, 57] width 33 height 24
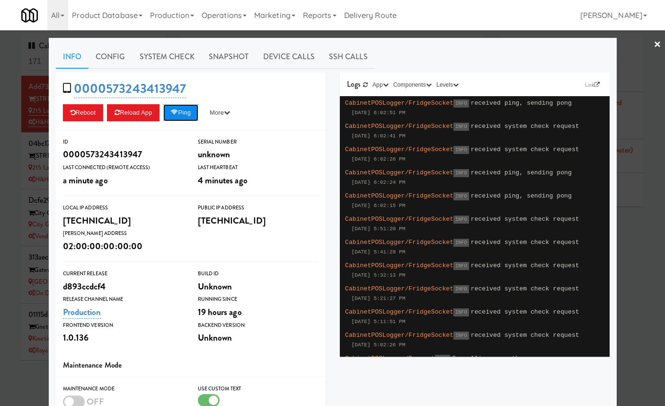
click at [188, 113] on button "Ping" at bounding box center [180, 112] width 35 height 17
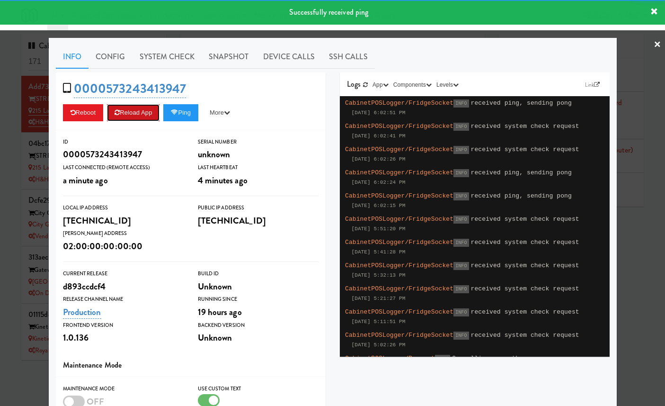
click at [141, 112] on button "Reload App" at bounding box center [133, 112] width 53 height 17
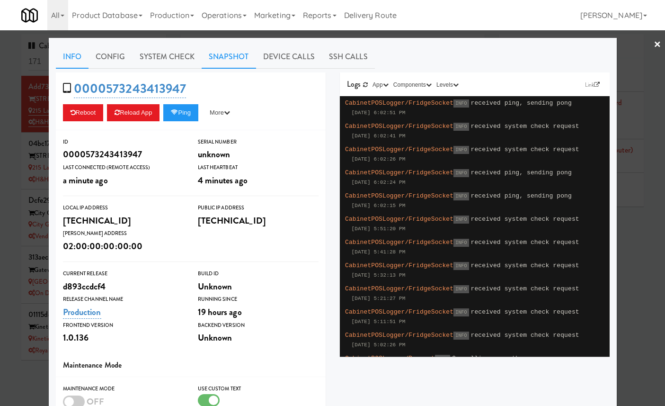
click at [218, 58] on link "Snapshot" at bounding box center [229, 57] width 54 height 24
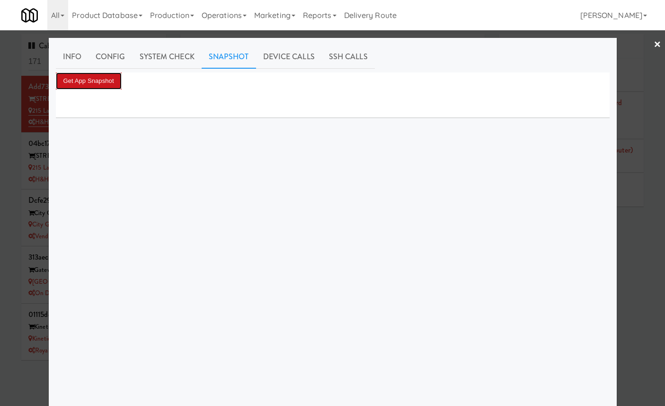
click at [109, 80] on button "Get App Snapshot" at bounding box center [89, 80] width 66 height 17
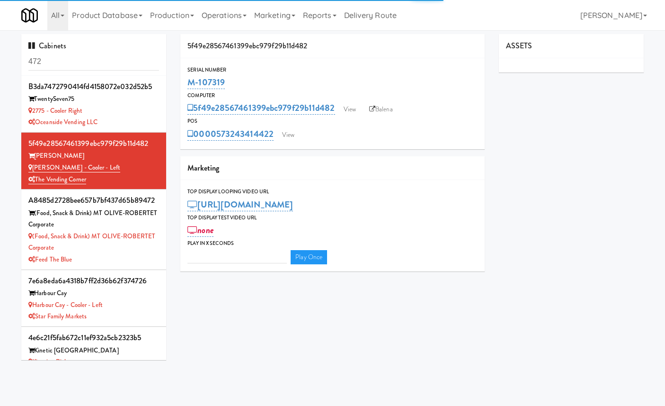
type input "3"
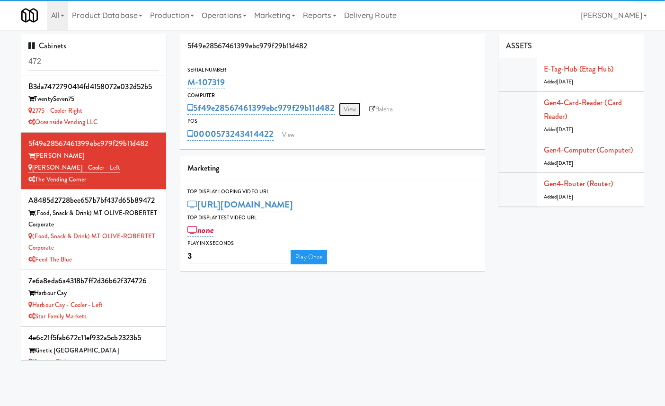
click at [350, 111] on link "View" at bounding box center [350, 109] width 22 height 14
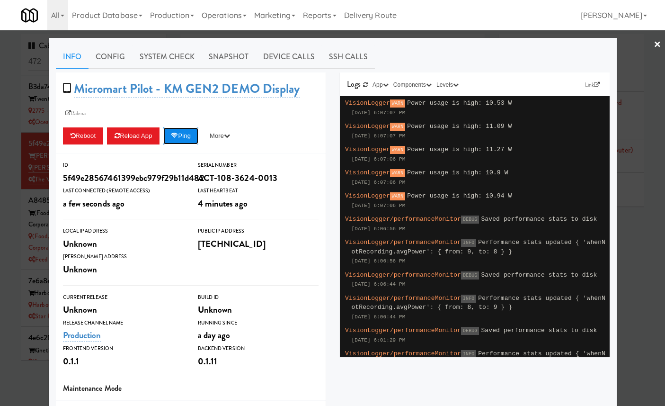
click at [175, 135] on icon at bounding box center [174, 136] width 7 height 6
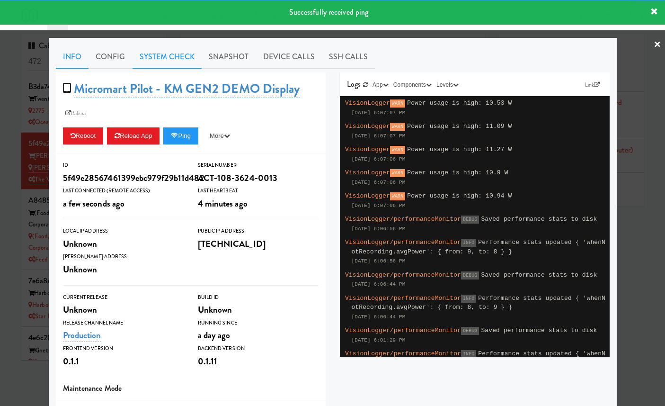
click at [176, 51] on link "System Check" at bounding box center [167, 57] width 69 height 24
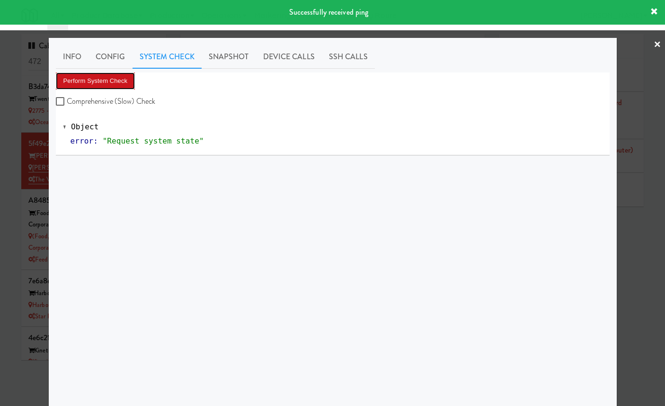
click at [115, 76] on button "Perform System Check" at bounding box center [96, 80] width 80 height 17
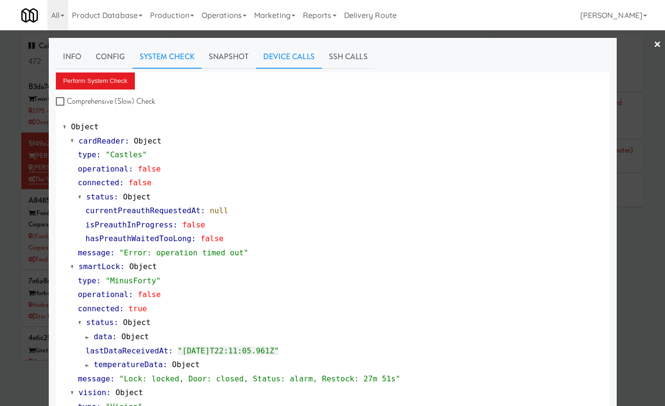
click at [289, 59] on link "Device Calls" at bounding box center [289, 57] width 66 height 24
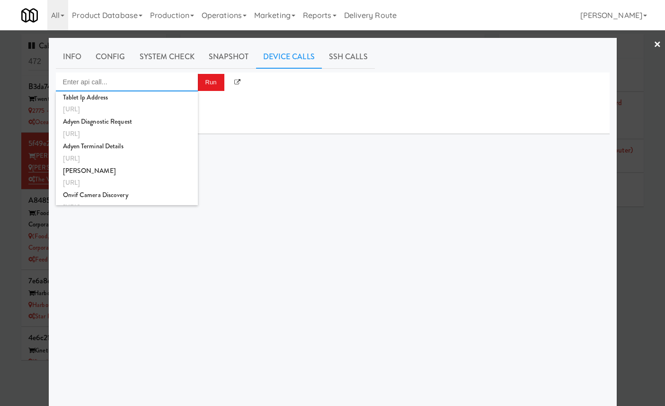
click at [174, 83] on input "Enter api call..." at bounding box center [127, 81] width 142 height 19
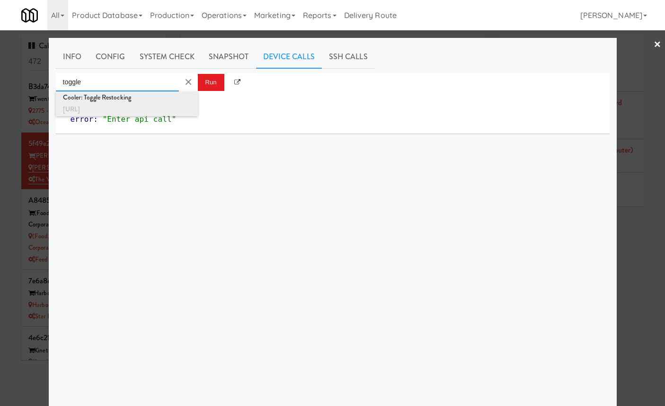
click at [168, 109] on div "[URL]" at bounding box center [127, 109] width 128 height 12
type input "Cooler: Toggle Restocking"
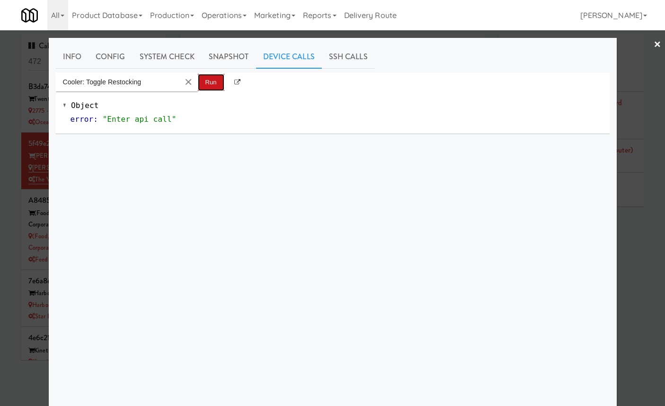
click at [214, 87] on button "Run" at bounding box center [211, 82] width 27 height 17
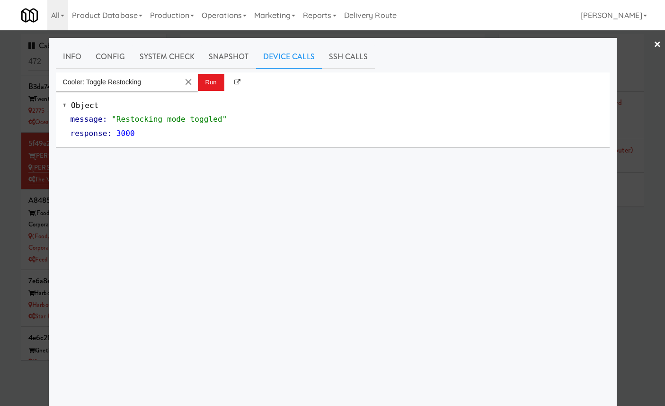
click at [644, 60] on div at bounding box center [332, 203] width 665 height 406
